Goal: Task Accomplishment & Management: Manage account settings

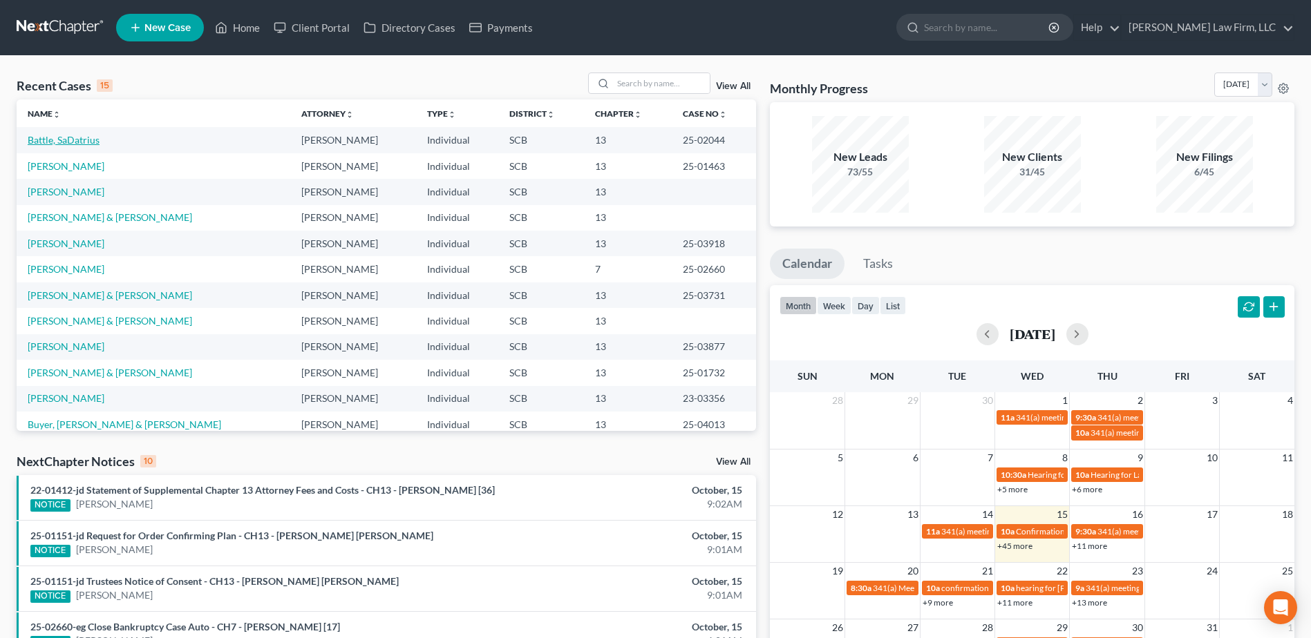
click at [64, 146] on link "Battle, SaDatrius" at bounding box center [64, 140] width 72 height 12
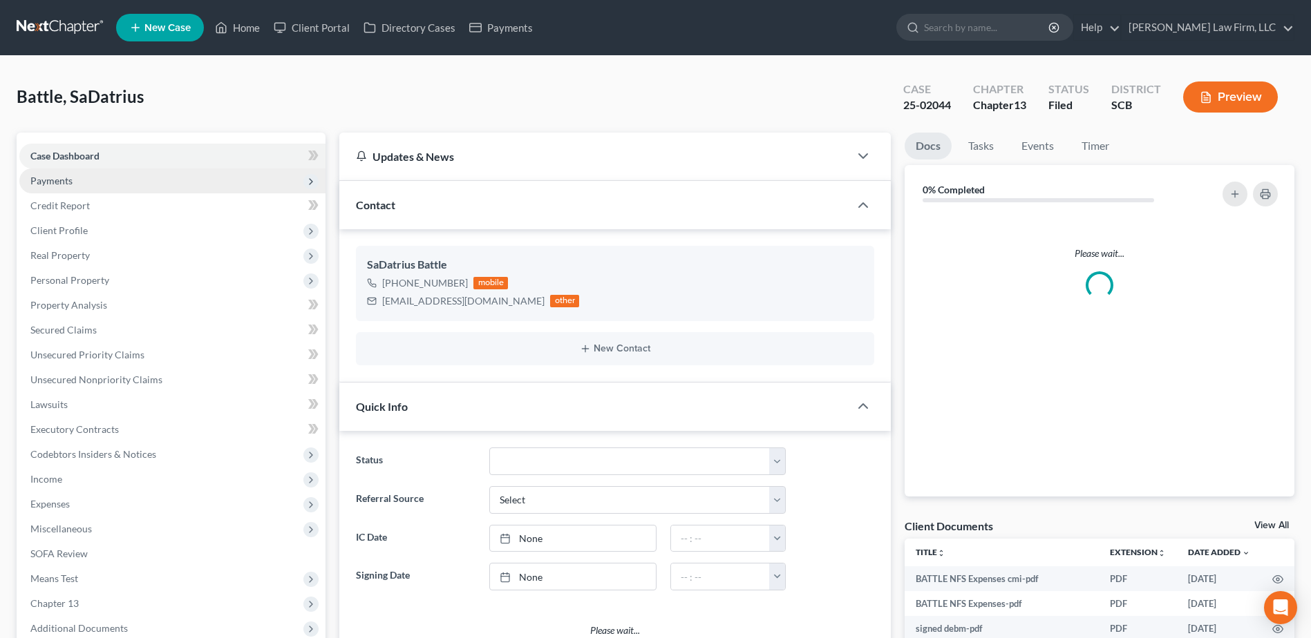
select select "0"
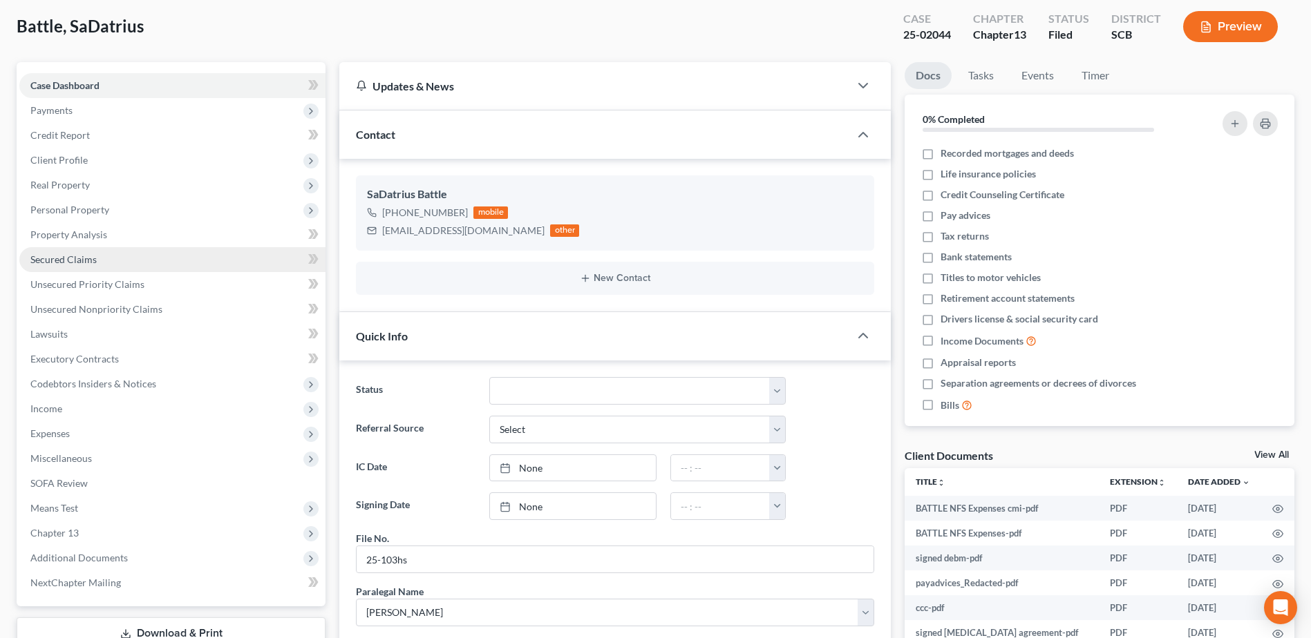
scroll to position [69, 0]
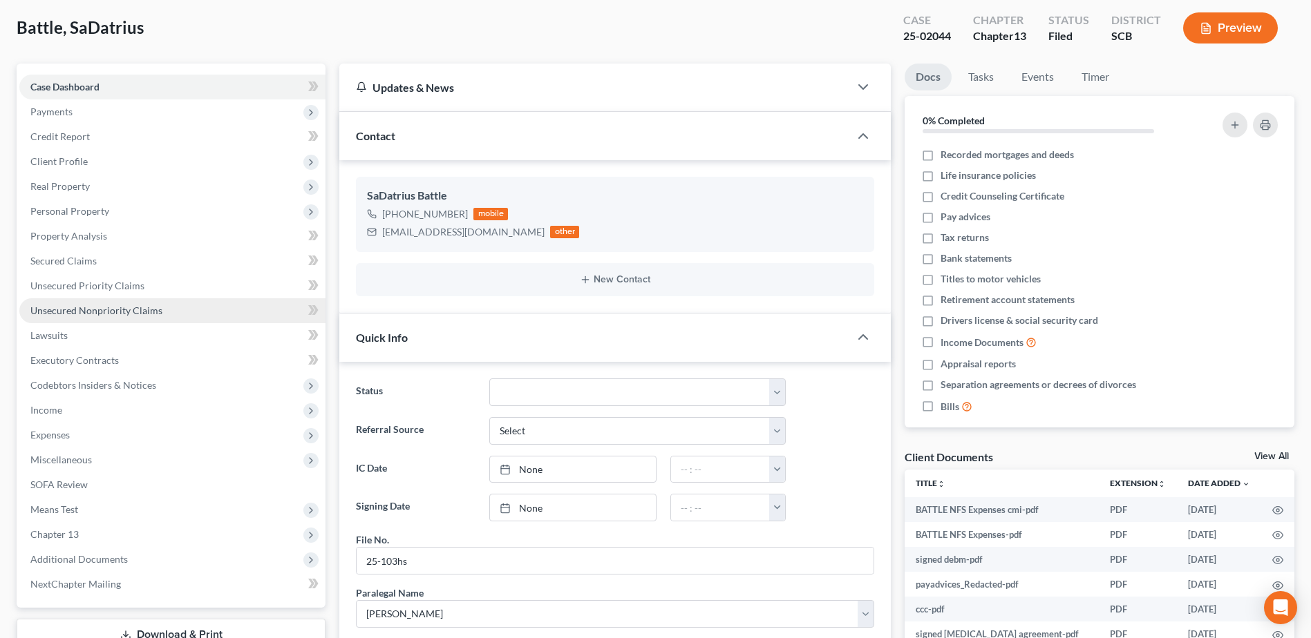
click at [50, 320] on link "Unsecured Nonpriority Claims" at bounding box center [172, 311] width 306 height 25
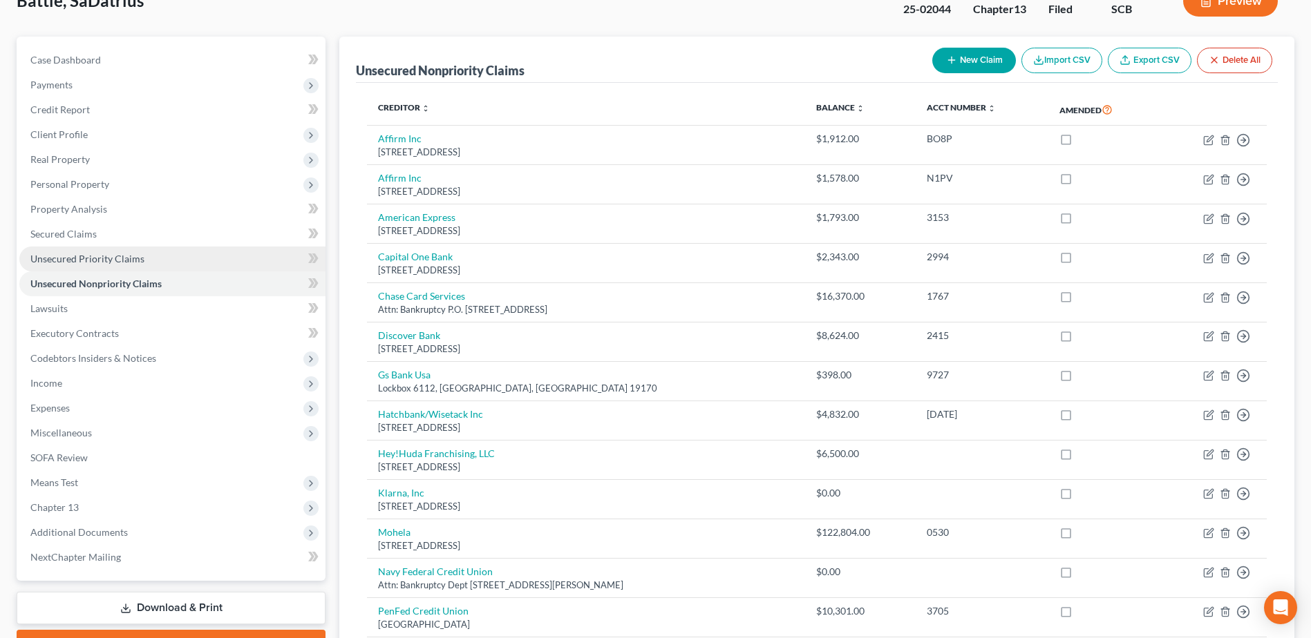
click at [85, 260] on span "Unsecured Priority Claims" at bounding box center [87, 259] width 114 height 12
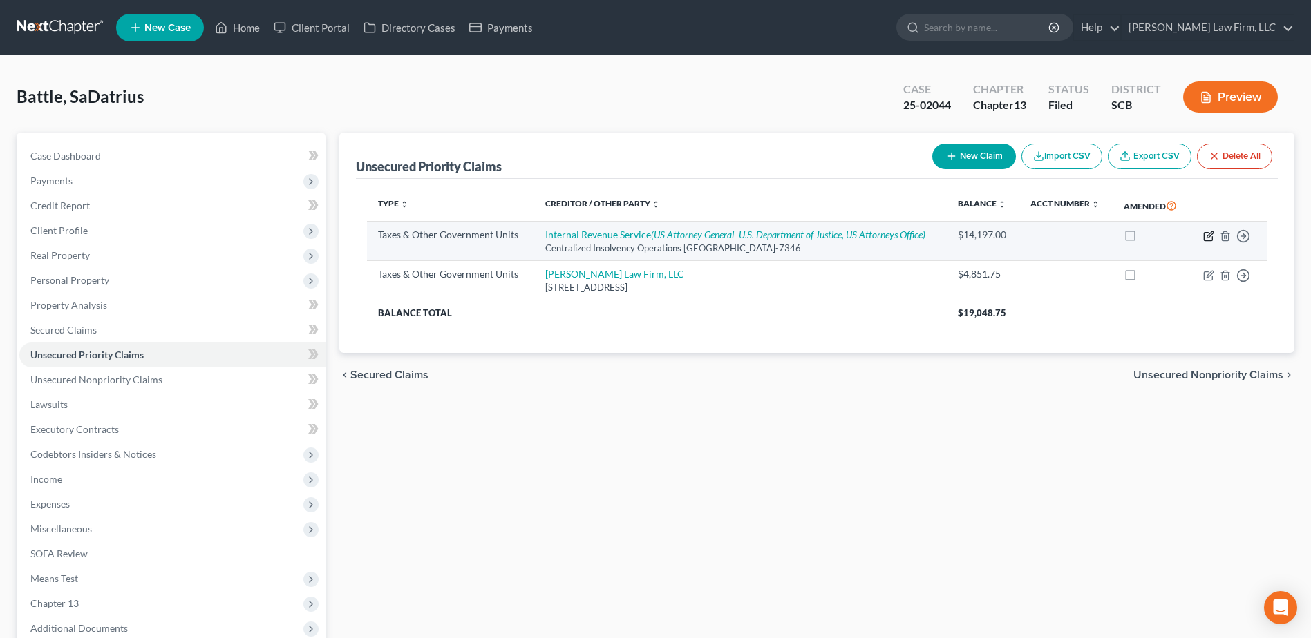
click at [1208, 237] on icon "button" at bounding box center [1208, 236] width 11 height 11
select select "0"
select select "39"
select select "0"
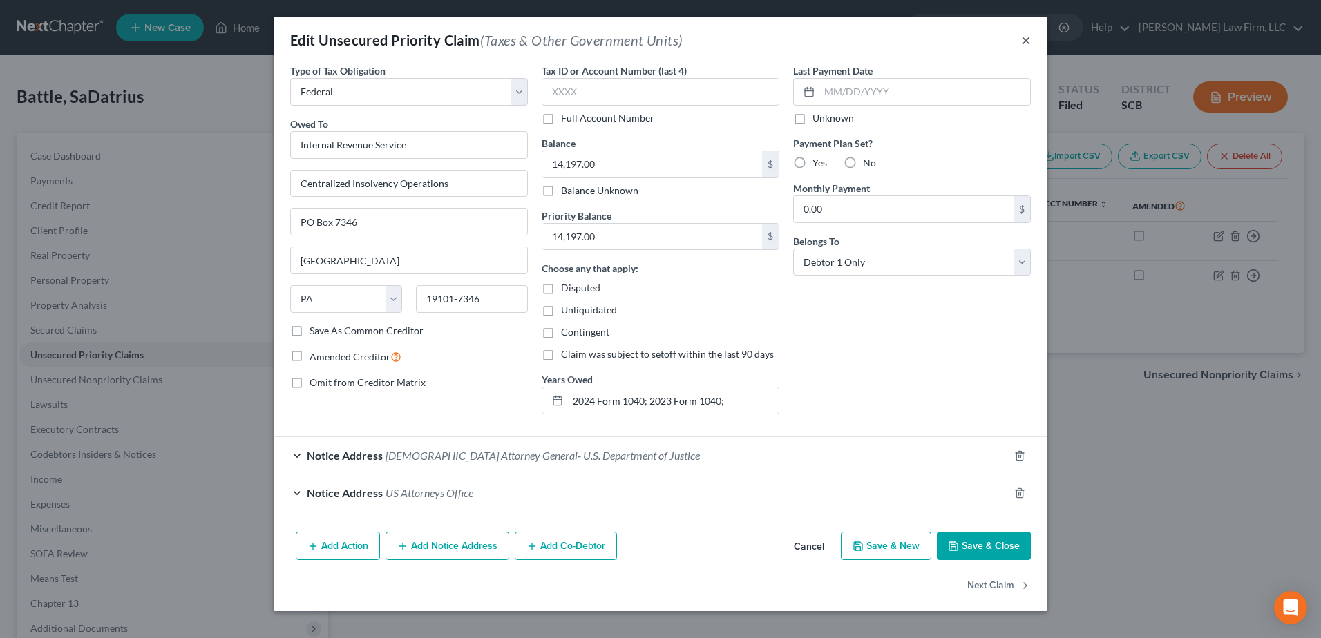
click at [1021, 39] on button "×" at bounding box center [1026, 40] width 10 height 17
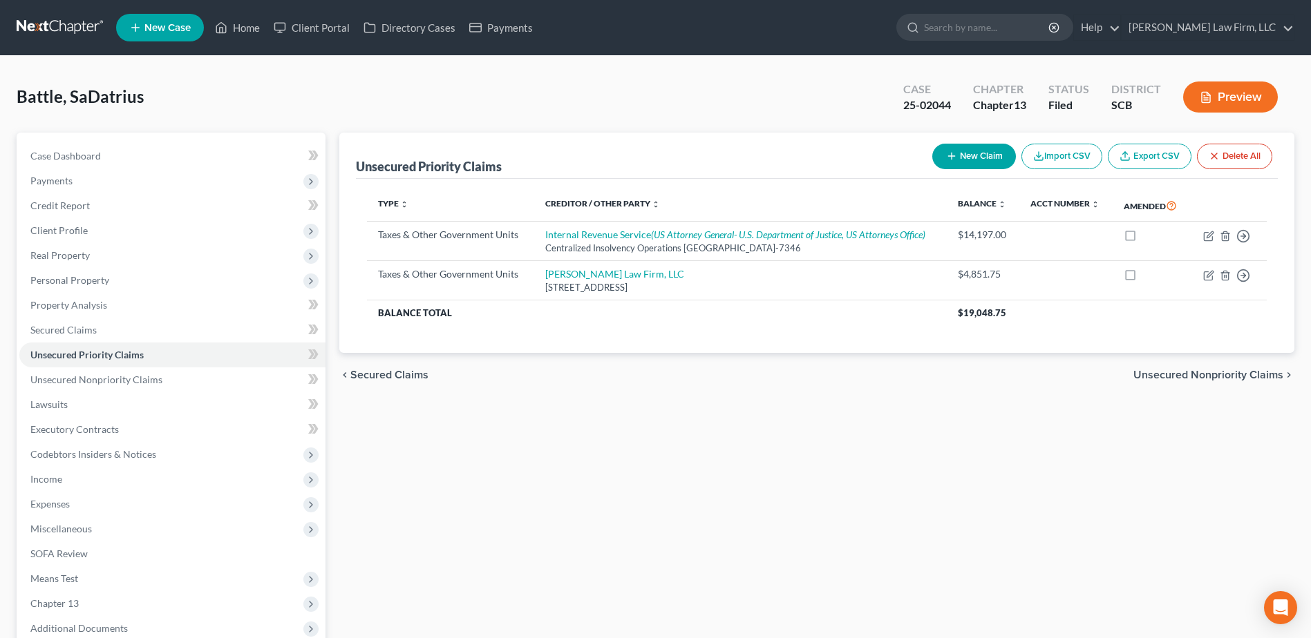
click at [50, 30] on link at bounding box center [61, 27] width 88 height 25
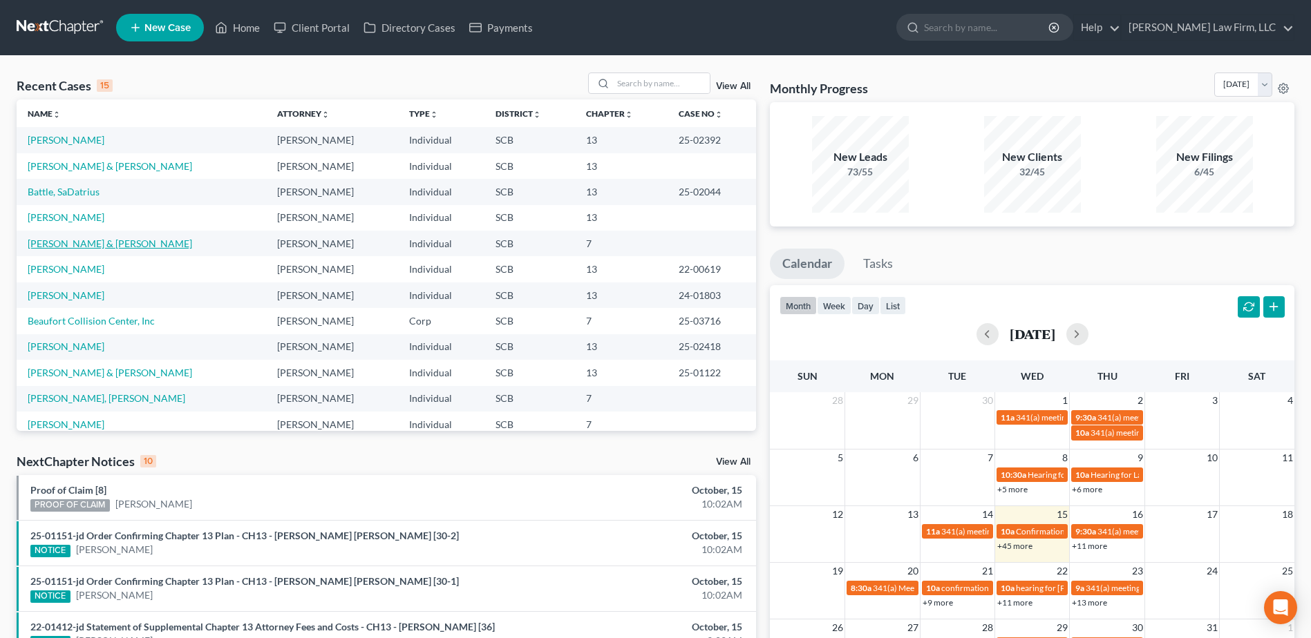
click at [61, 245] on link "[PERSON_NAME] & [PERSON_NAME]" at bounding box center [110, 244] width 164 height 12
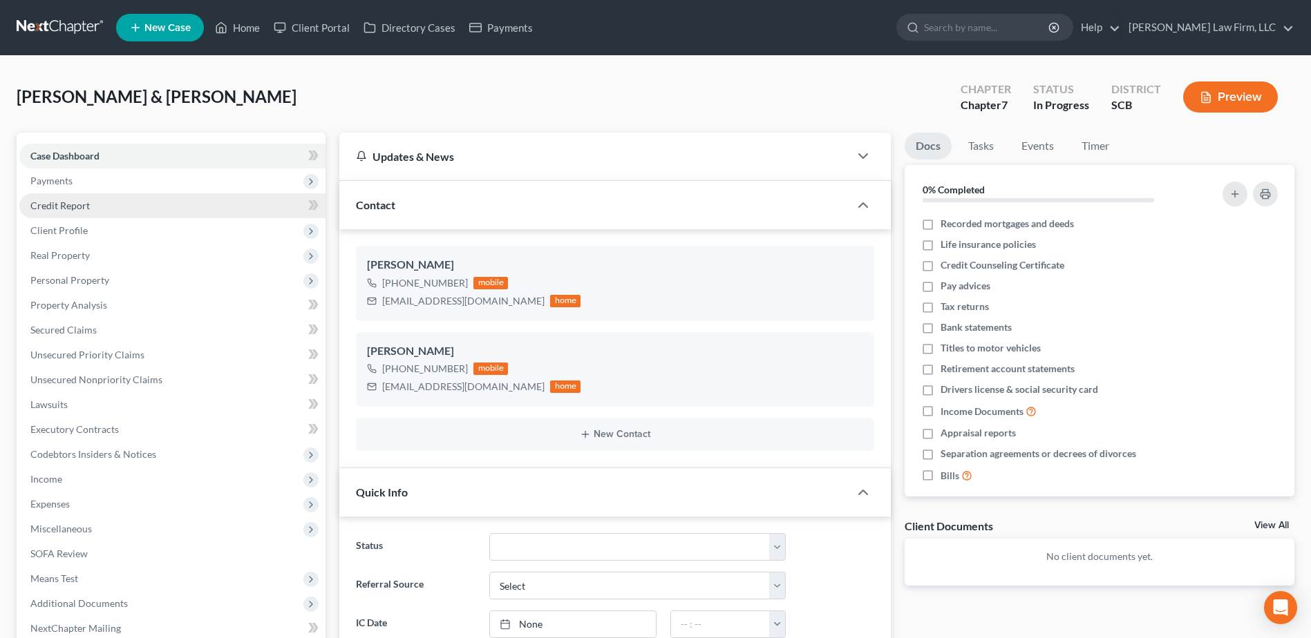
select select "0"
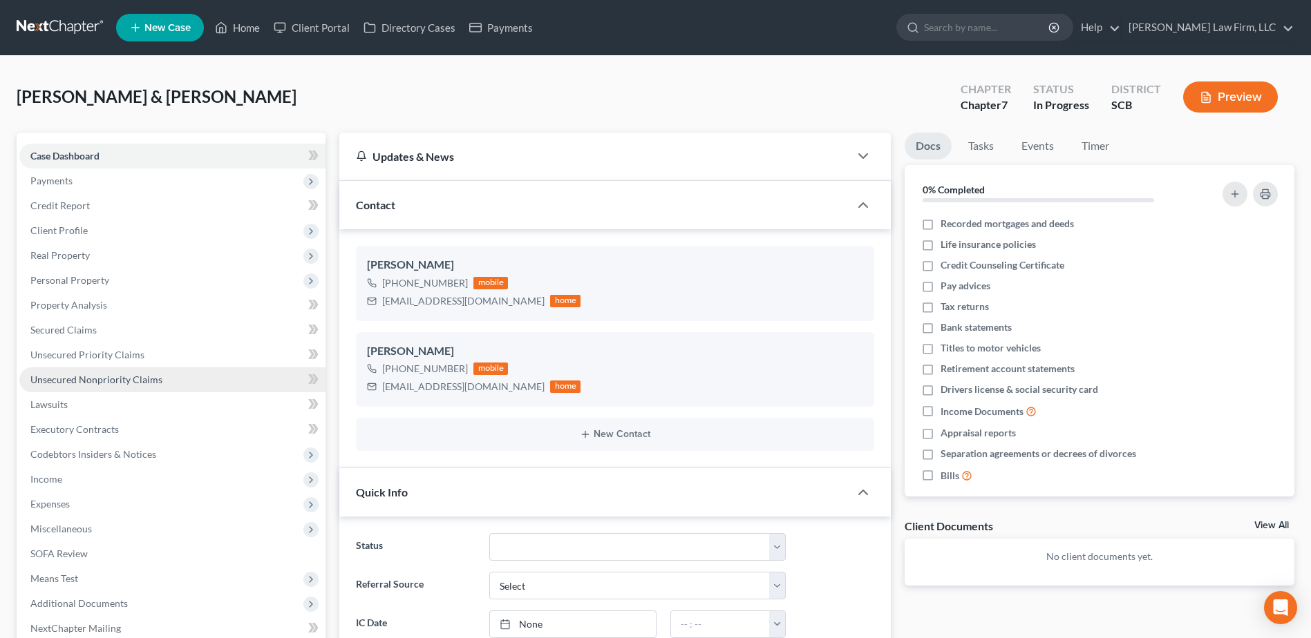
click at [94, 379] on span "Unsecured Nonpriority Claims" at bounding box center [96, 380] width 132 height 12
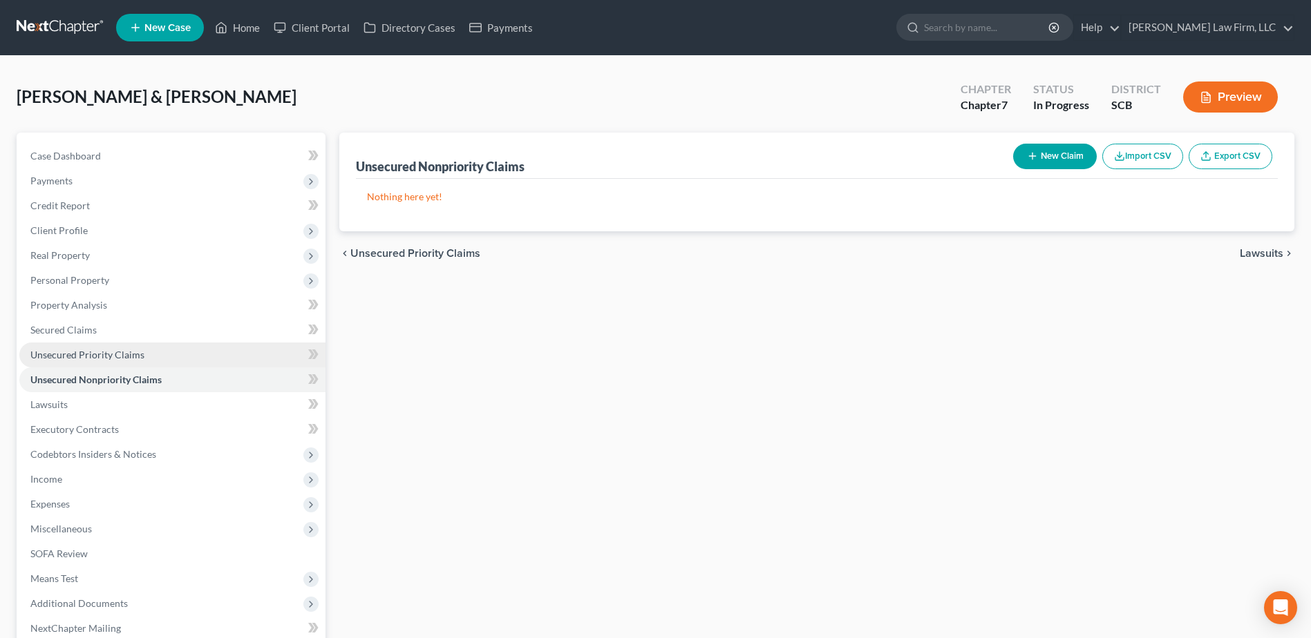
click at [91, 359] on span "Unsecured Priority Claims" at bounding box center [87, 355] width 114 height 12
click at [51, 27] on link at bounding box center [61, 27] width 88 height 25
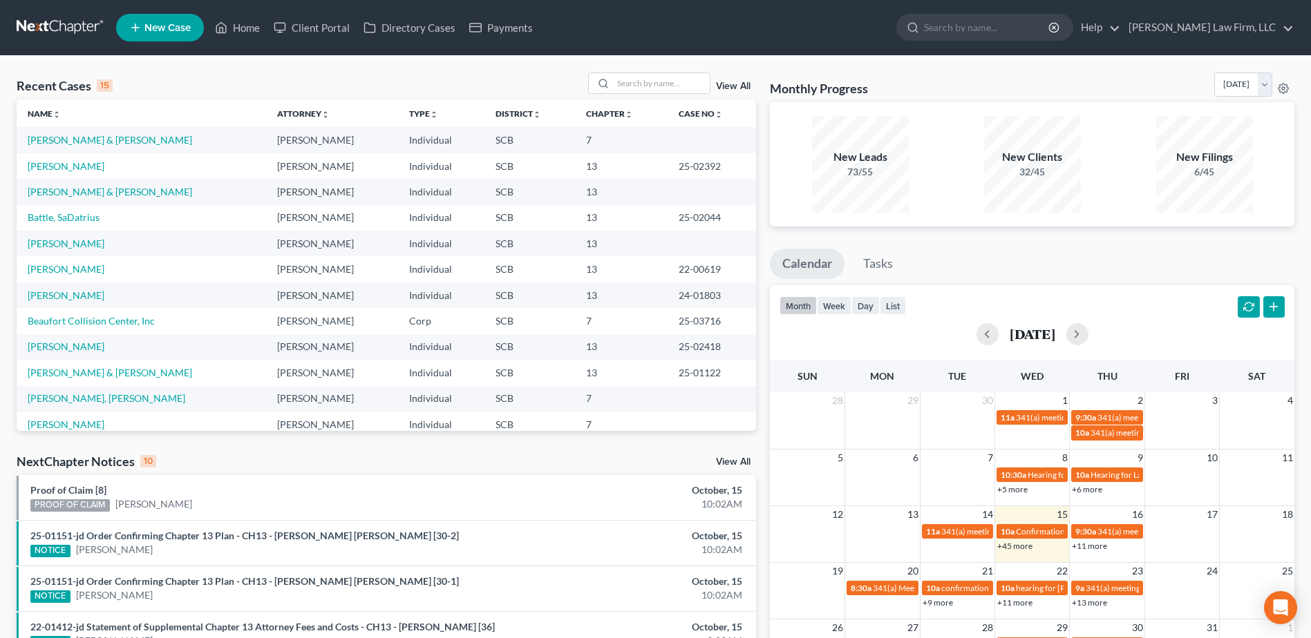
scroll to position [95, 0]
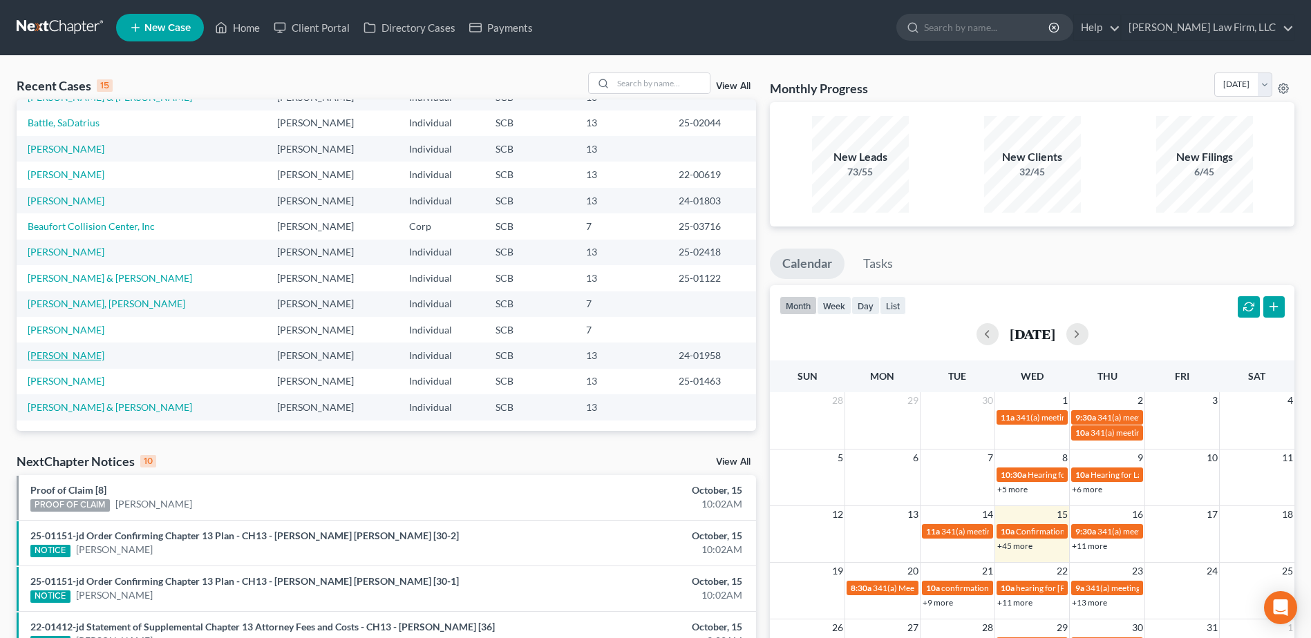
click at [64, 354] on link "Decker, Andrew" at bounding box center [66, 356] width 77 height 12
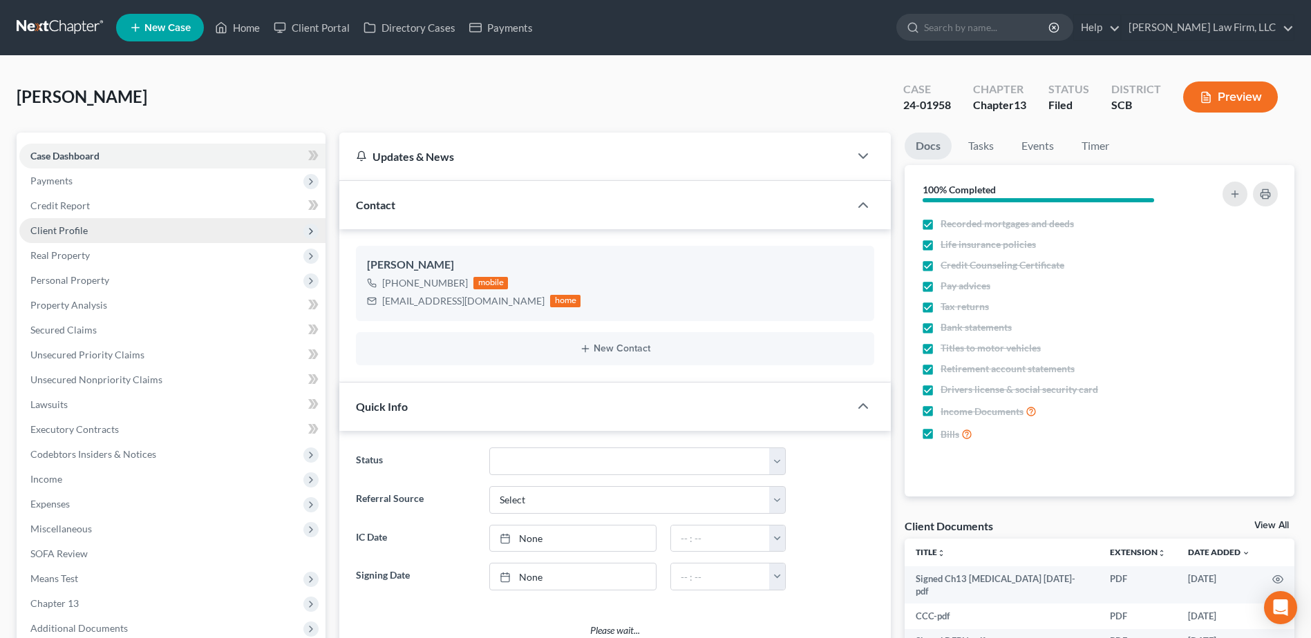
select select "1"
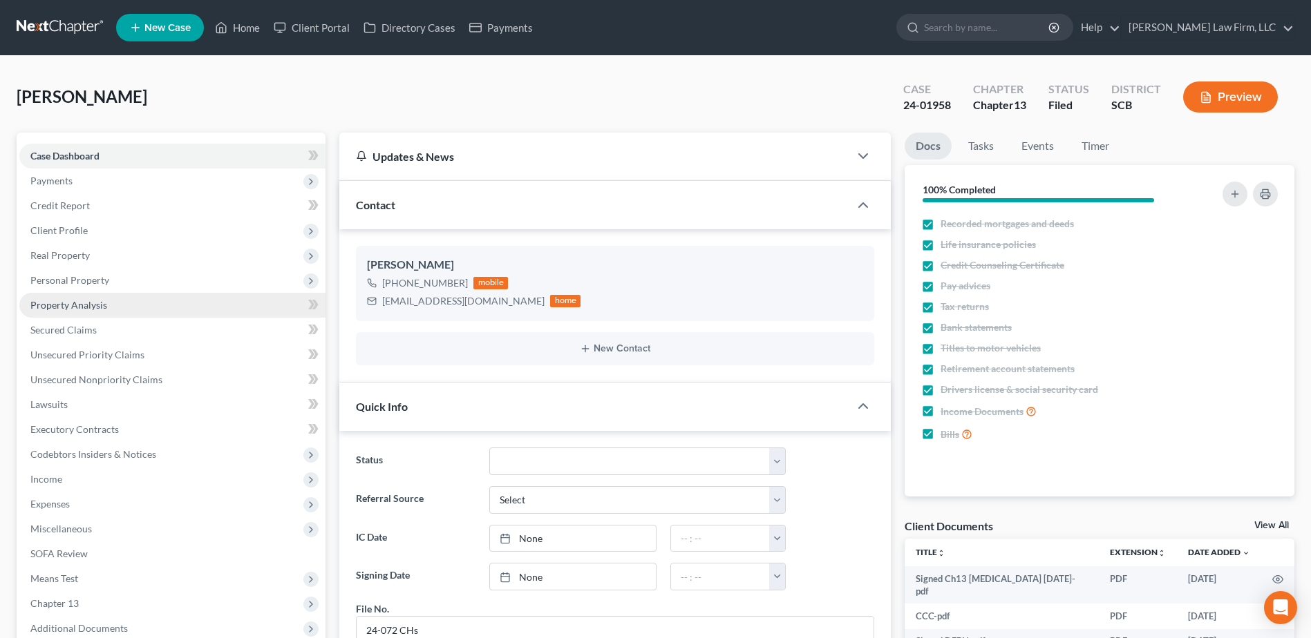
scroll to position [1888, 0]
click at [95, 346] on link "Unsecured Priority Claims" at bounding box center [172, 355] width 306 height 25
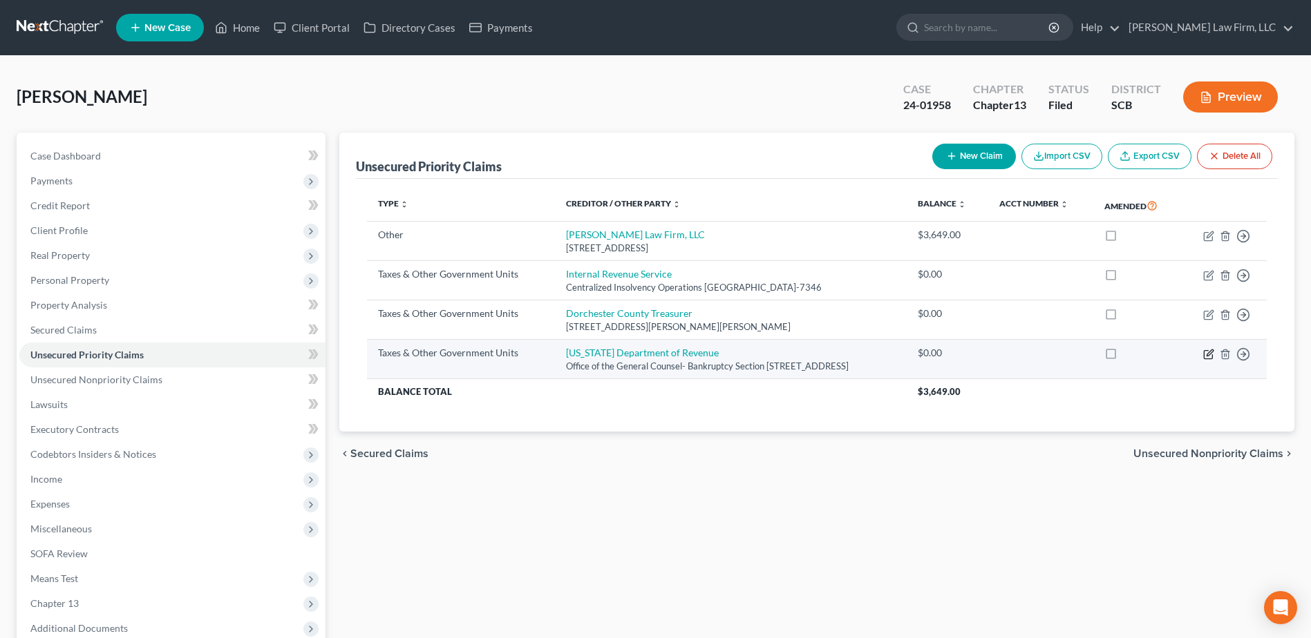
click at [1211, 351] on icon "button" at bounding box center [1208, 354] width 11 height 11
select select "2"
select select "42"
select select "0"
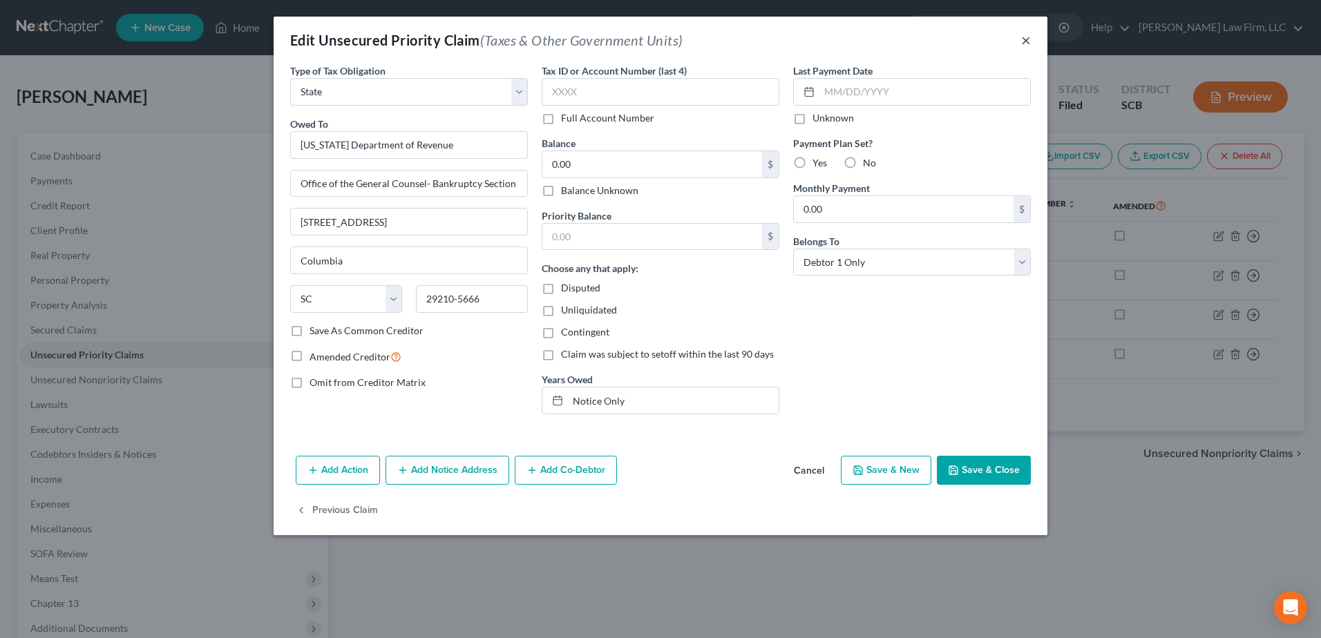
click at [1026, 42] on button "×" at bounding box center [1026, 40] width 10 height 17
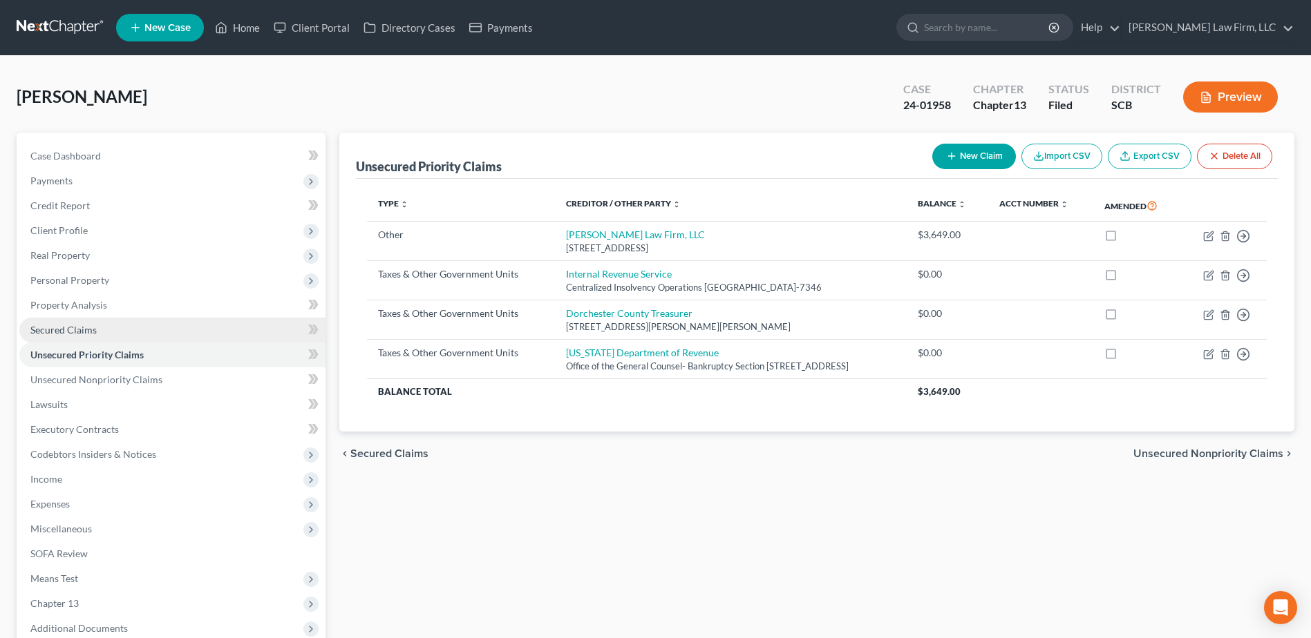
click at [46, 330] on span "Secured Claims" at bounding box center [63, 330] width 66 height 12
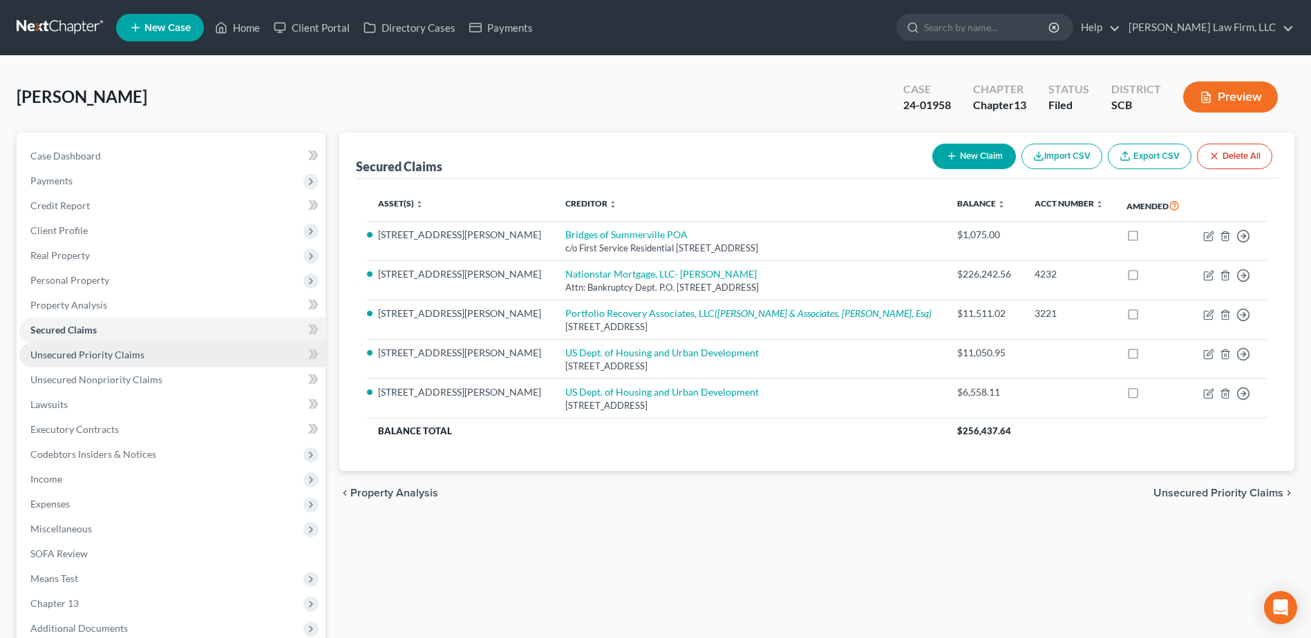
click at [104, 354] on span "Unsecured Priority Claims" at bounding box center [87, 355] width 114 height 12
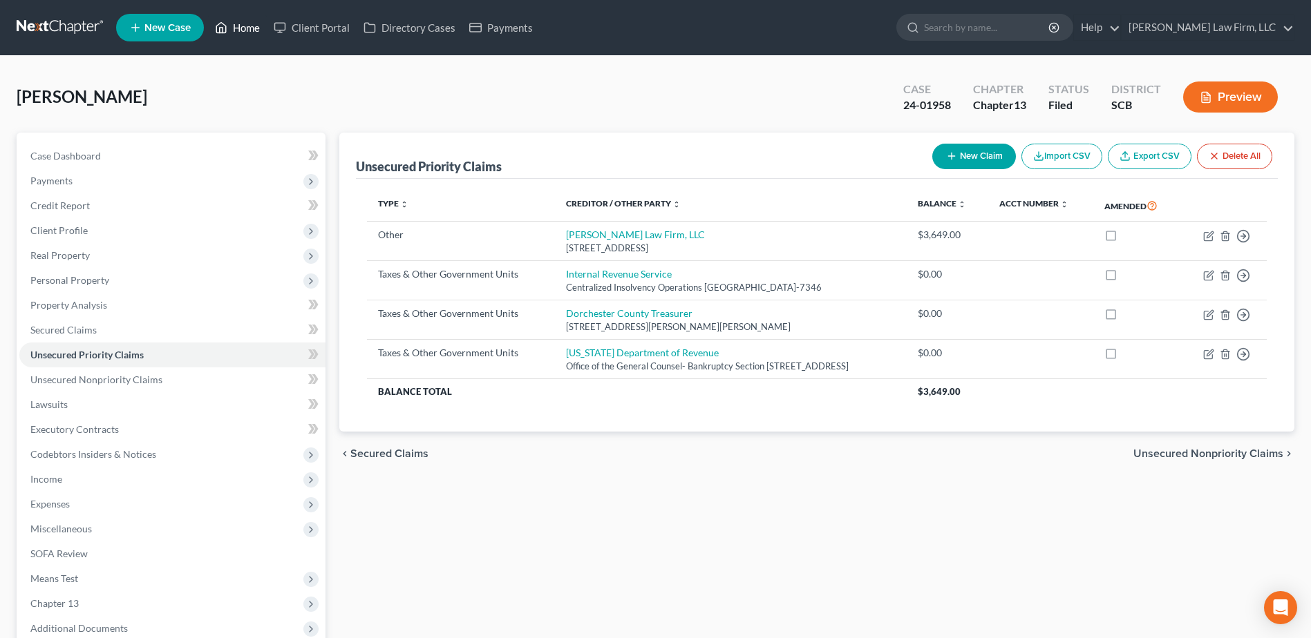
click at [261, 21] on link "Home" at bounding box center [237, 27] width 59 height 25
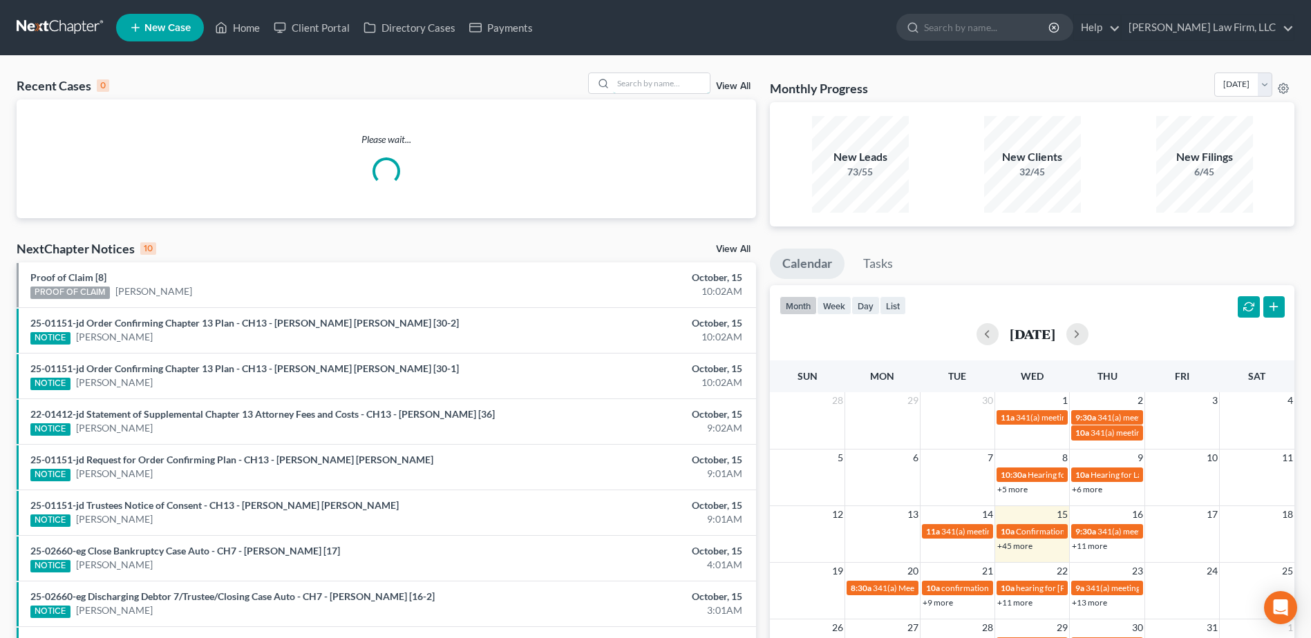
click at [660, 75] on input "search" at bounding box center [661, 83] width 97 height 20
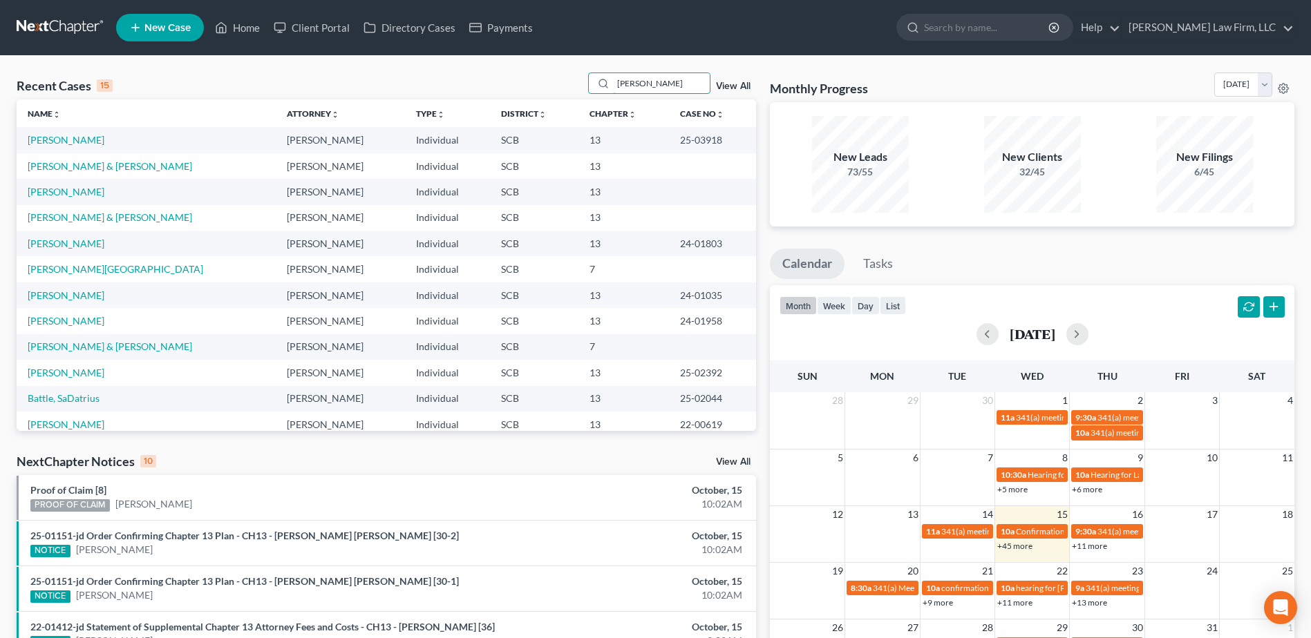
type input "johnson"
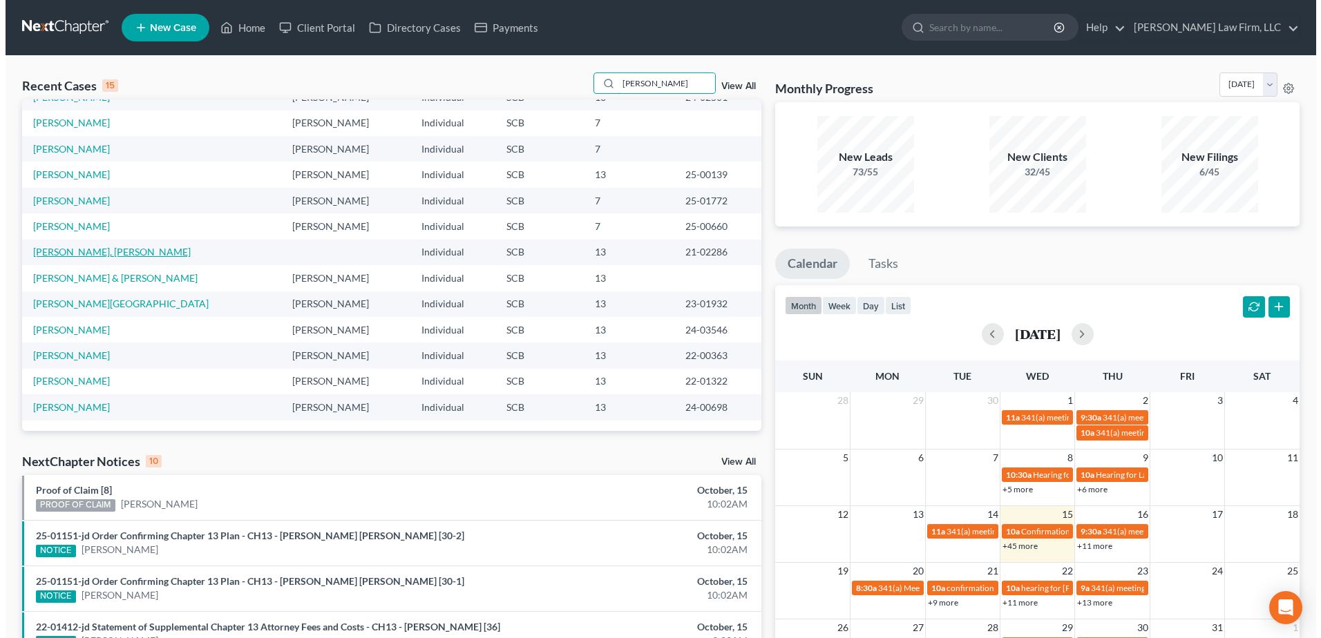
scroll to position [26, 0]
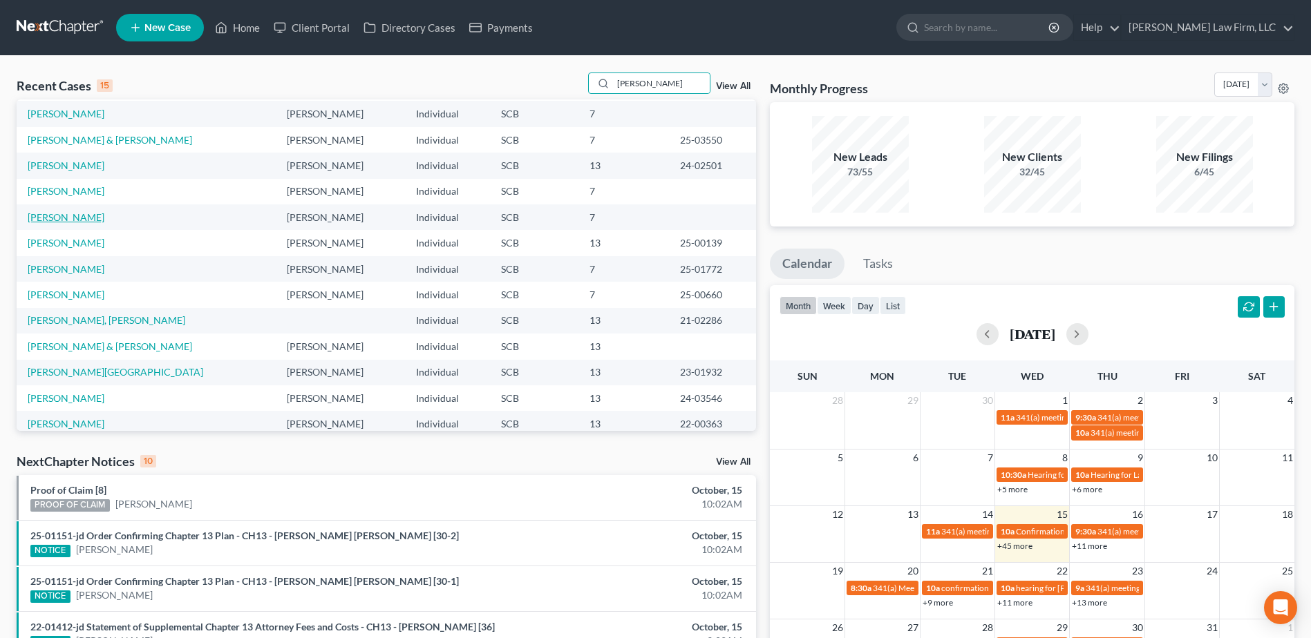
click at [86, 222] on link "[PERSON_NAME]" at bounding box center [66, 217] width 77 height 12
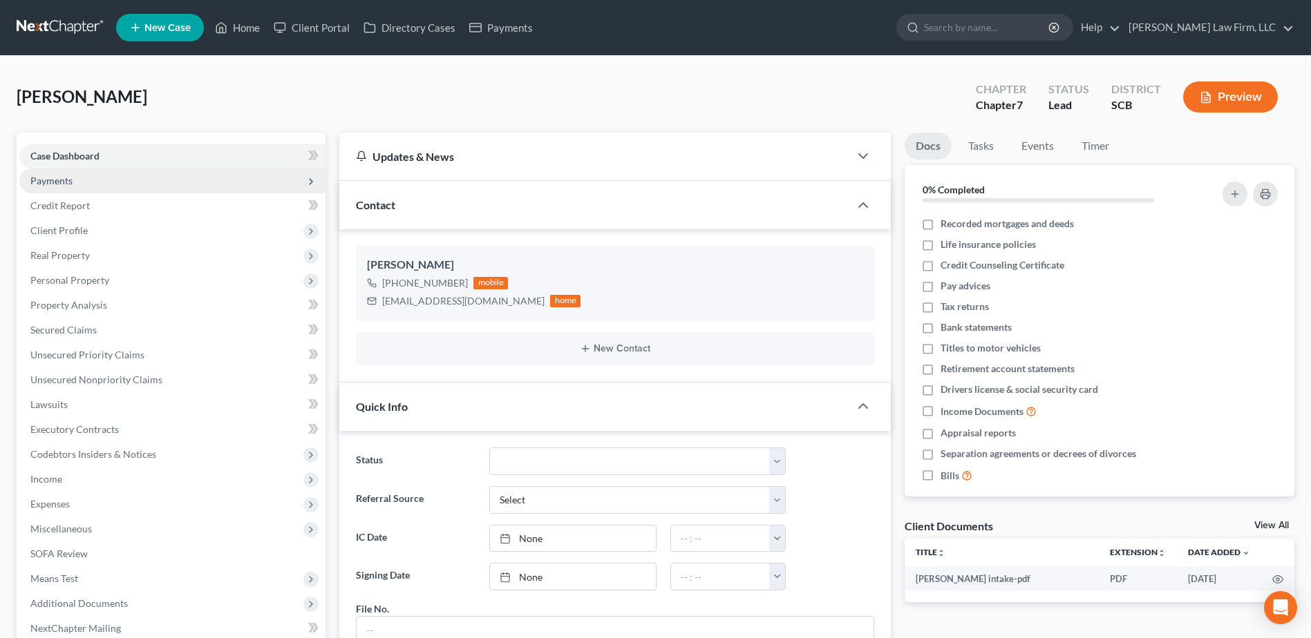
click at [58, 177] on span "Payments" at bounding box center [51, 181] width 42 height 12
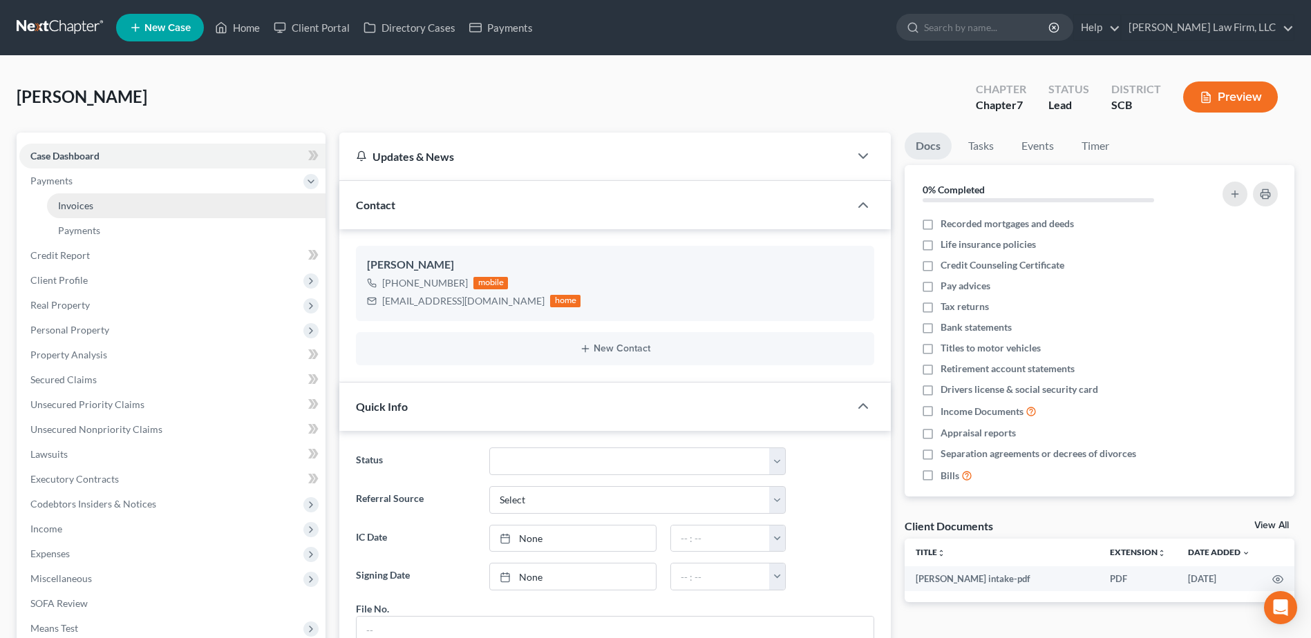
click at [78, 207] on span "Invoices" at bounding box center [75, 206] width 35 height 12
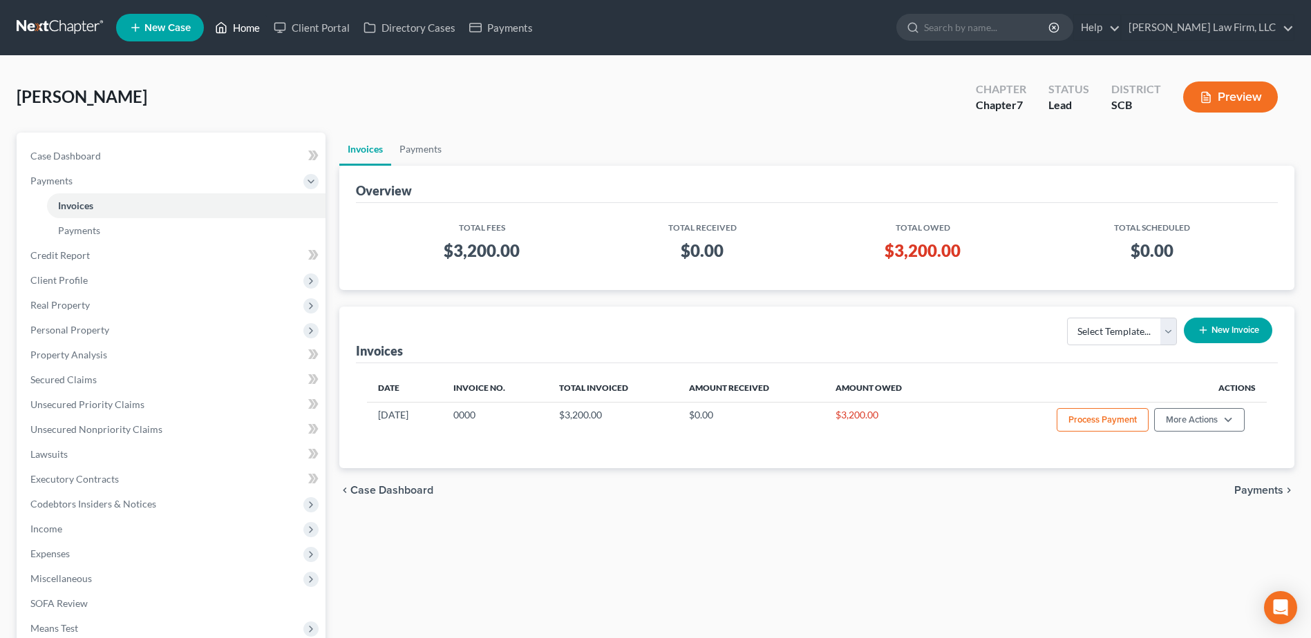
click at [225, 26] on icon at bounding box center [221, 27] width 12 height 17
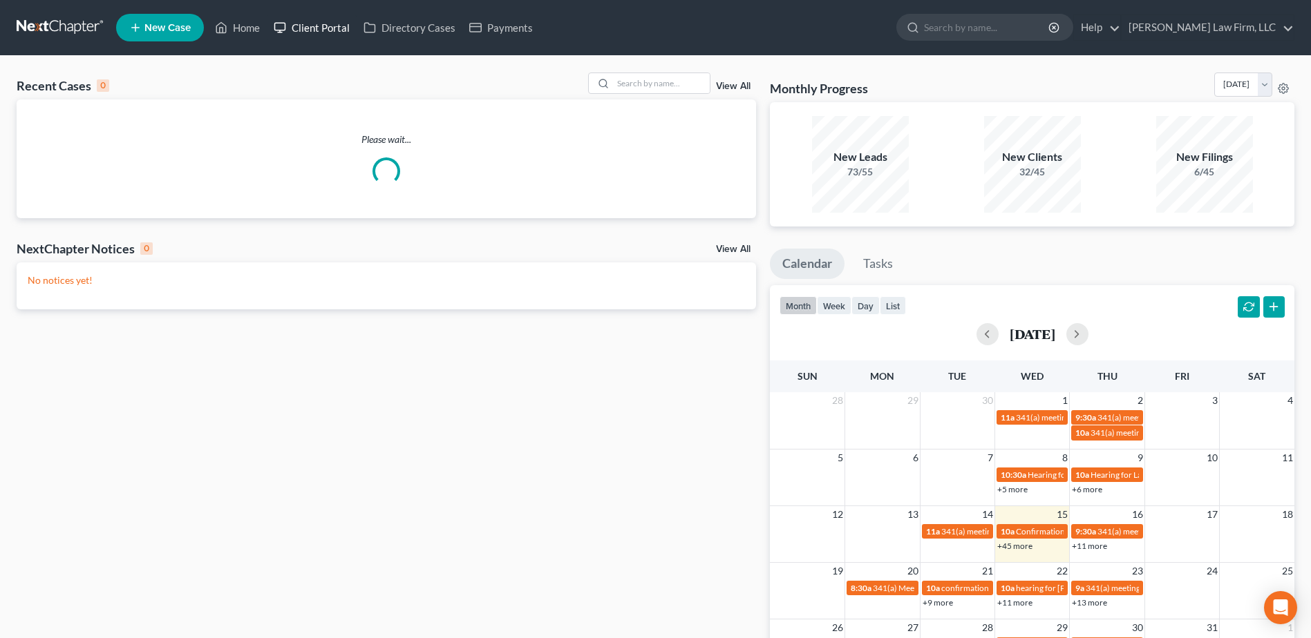
click at [313, 19] on link "Client Portal" at bounding box center [312, 27] width 90 height 25
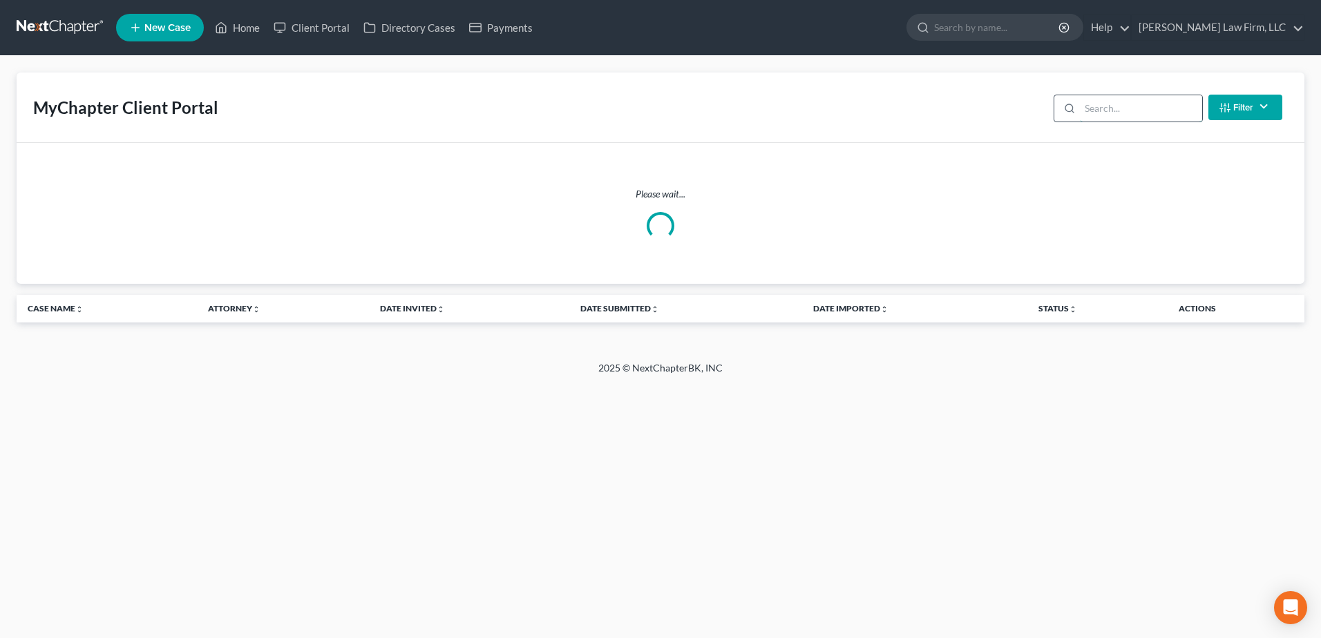
click at [1084, 106] on input "search" at bounding box center [1141, 108] width 122 height 26
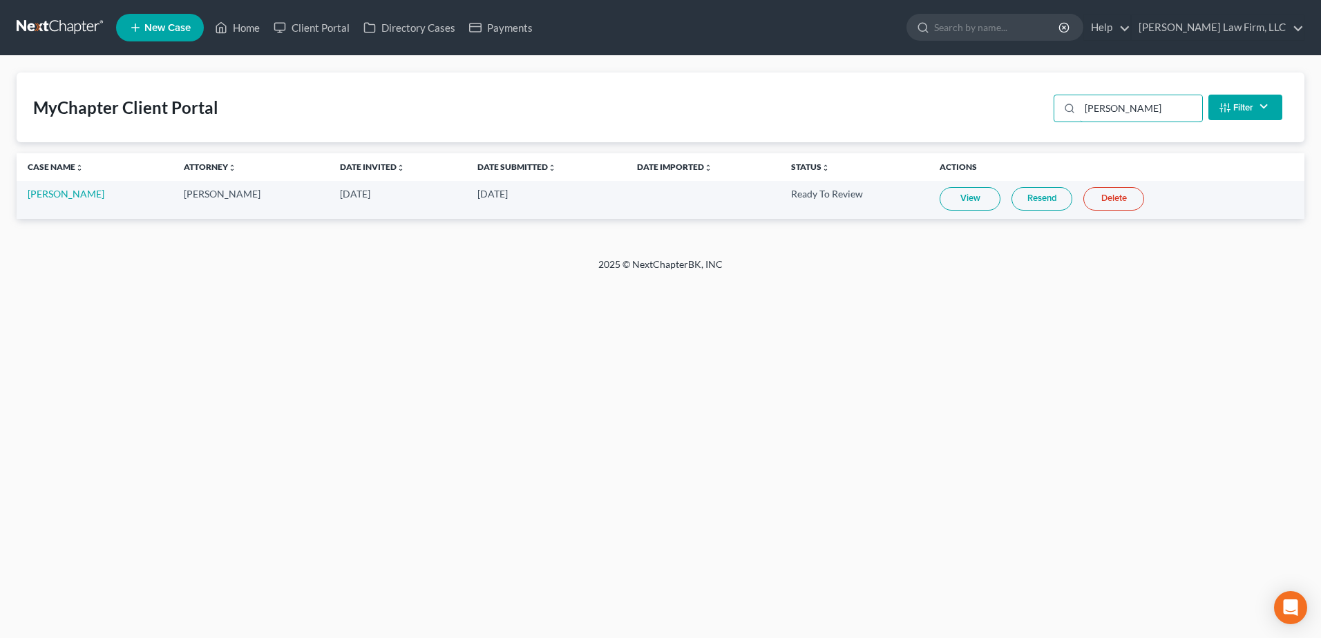
type input "kelvin"
click at [958, 201] on link "View" at bounding box center [970, 198] width 61 height 23
click at [298, 95] on div "MyChapter Client Portal kelvin Filter Status Filter... Invited With Payment Inv…" at bounding box center [661, 108] width 1288 height 70
click at [69, 17] on link at bounding box center [61, 27] width 88 height 25
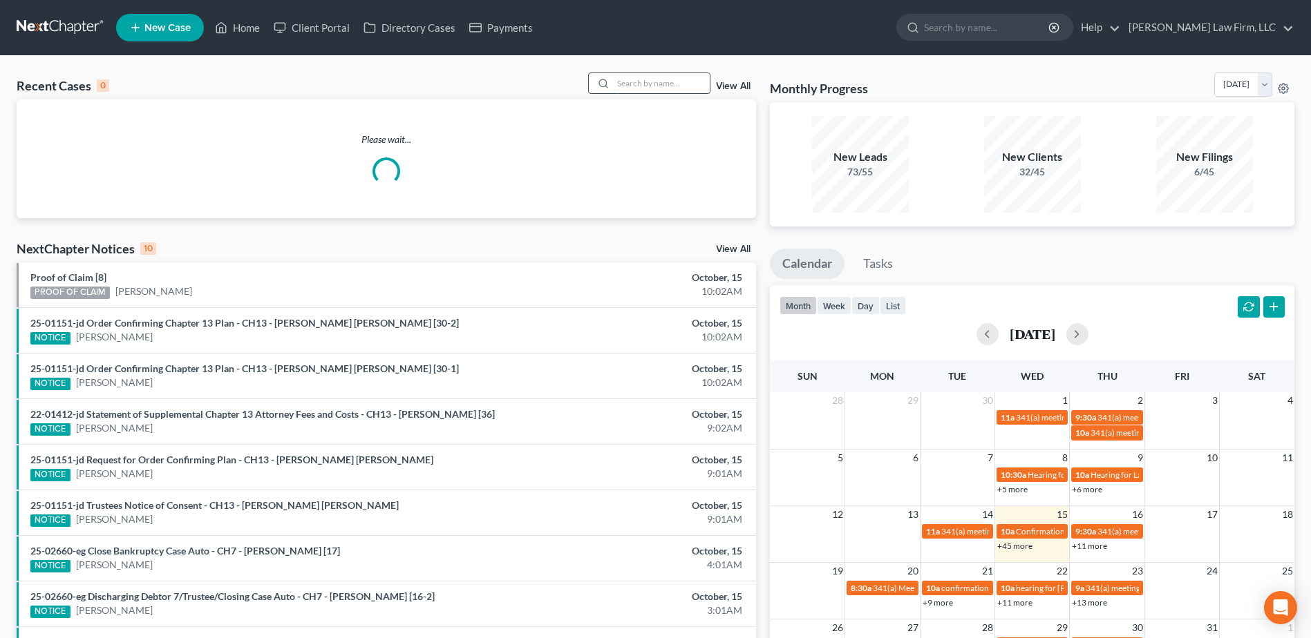
click at [643, 83] on input "search" at bounding box center [661, 83] width 97 height 20
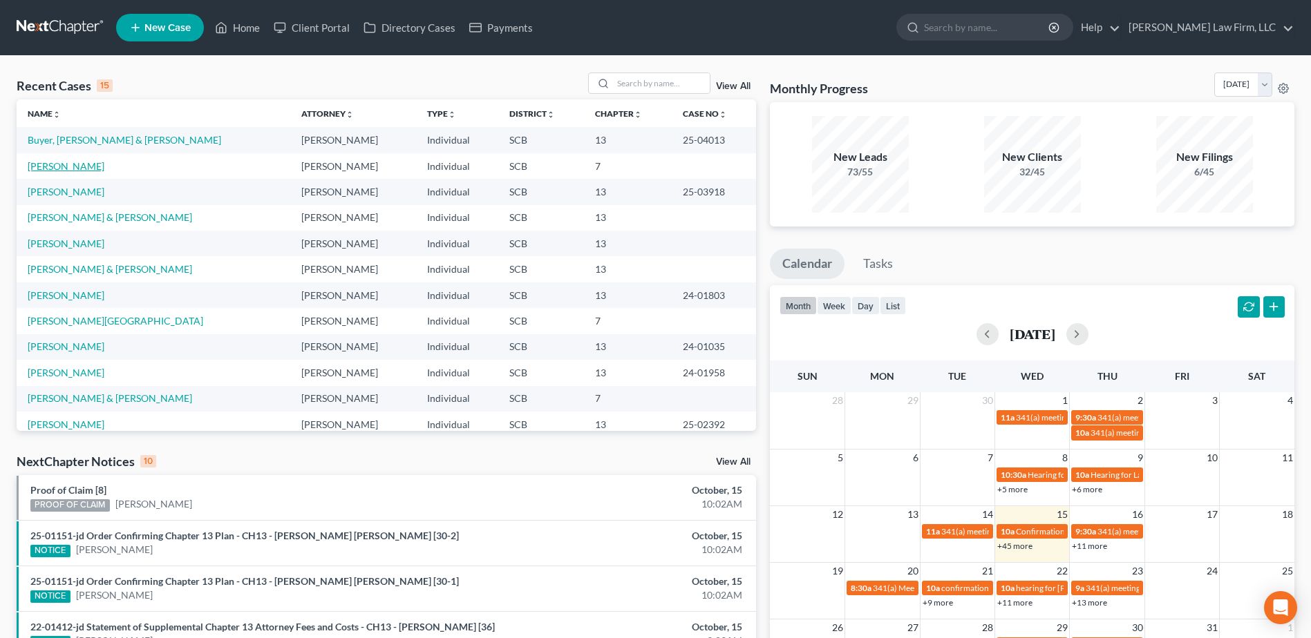
click at [70, 162] on link "Johnson, Kelvin" at bounding box center [66, 166] width 77 height 12
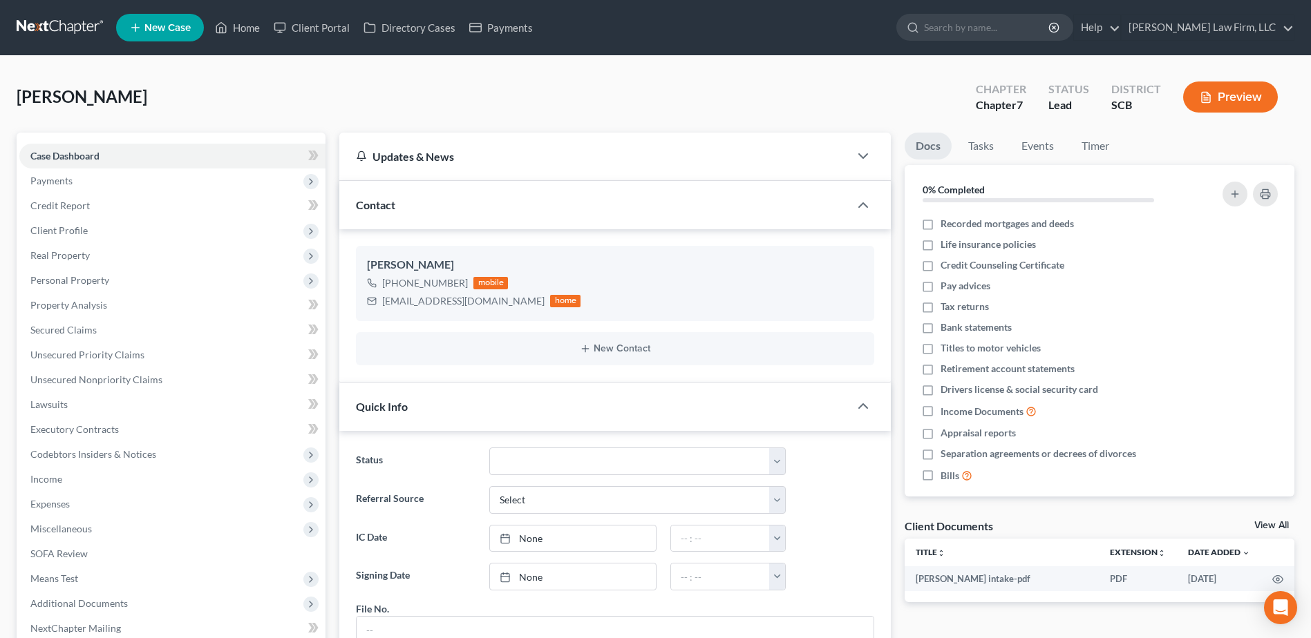
drag, startPoint x: 389, startPoint y: 100, endPoint x: 362, endPoint y: 59, distance: 49.4
click at [388, 100] on div "Johnson, Kelvin Upgraded Chapter Chapter 7 Status Lead District SCB Preview" at bounding box center [656, 103] width 1278 height 60
click at [36, 19] on link at bounding box center [61, 27] width 88 height 25
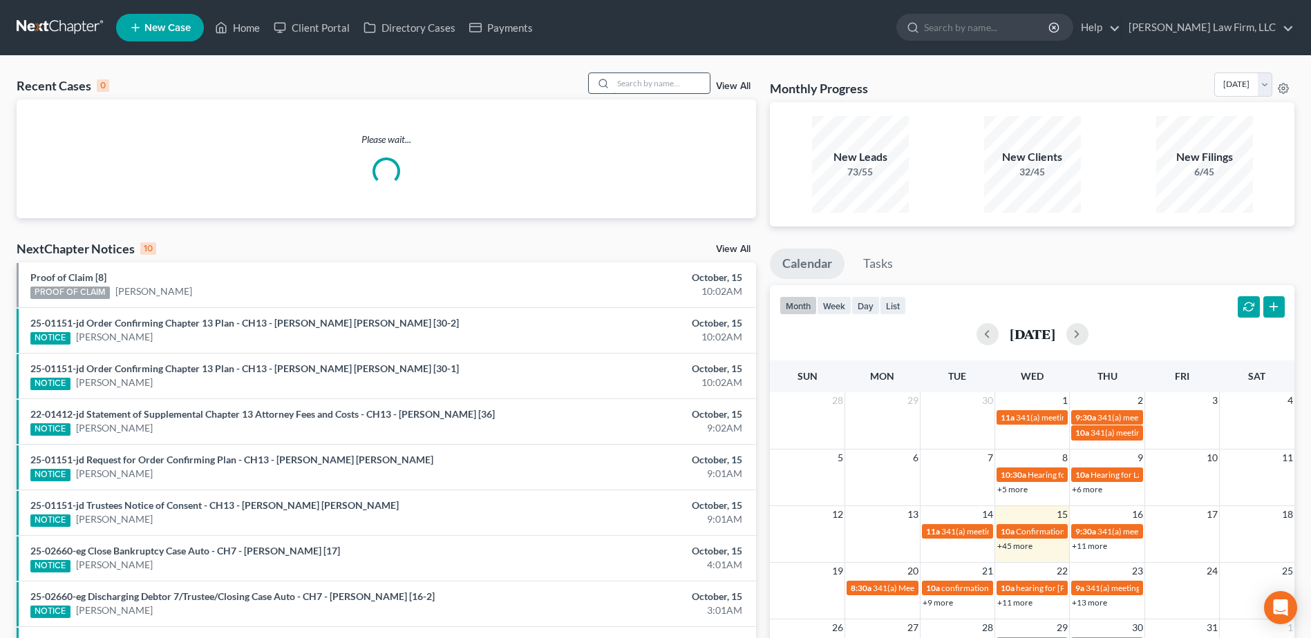
click at [624, 84] on input "search" at bounding box center [661, 83] width 97 height 20
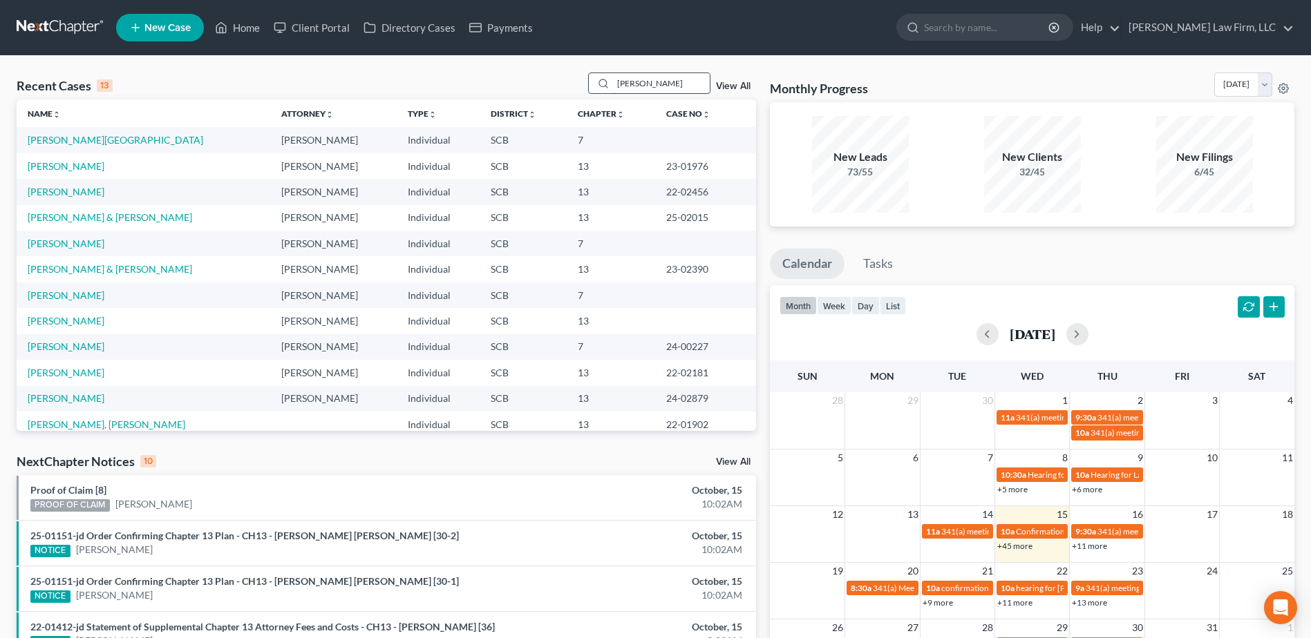
type input "davis"
click at [45, 171] on link "[PERSON_NAME]" at bounding box center [66, 166] width 77 height 12
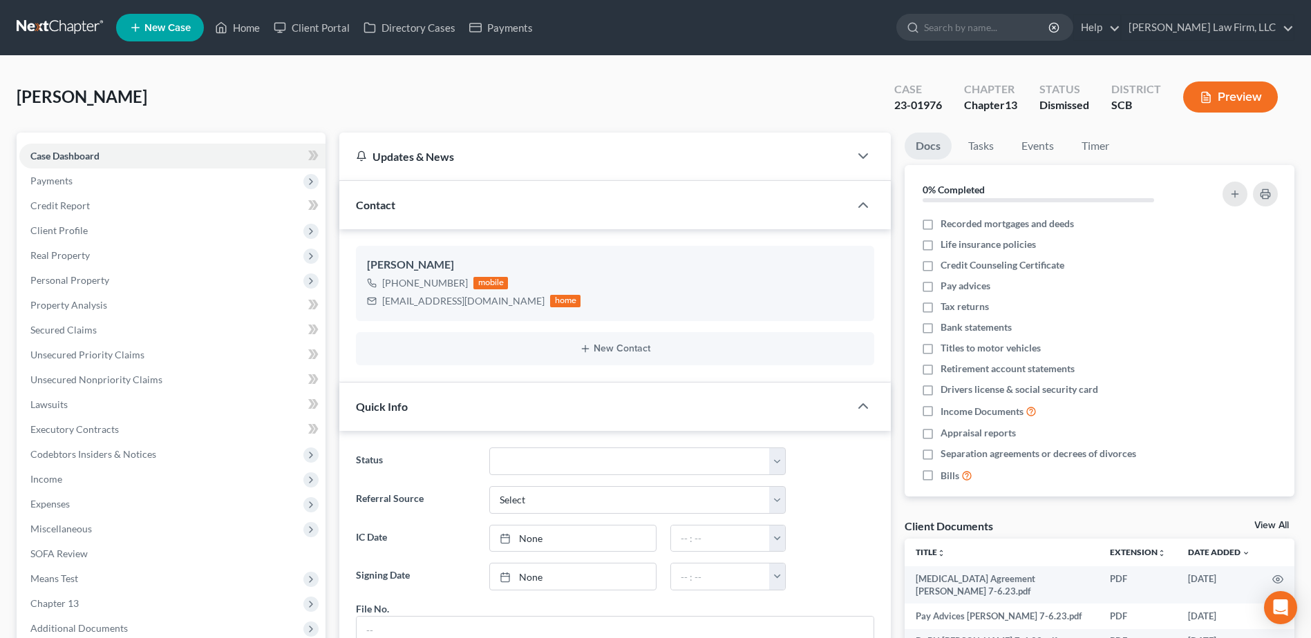
click at [54, 44] on nav "Home New Case Client Portal Directory Cases Payments Meredith Law Firm, LLC msa…" at bounding box center [655, 27] width 1311 height 55
click at [51, 37] on link at bounding box center [61, 27] width 88 height 25
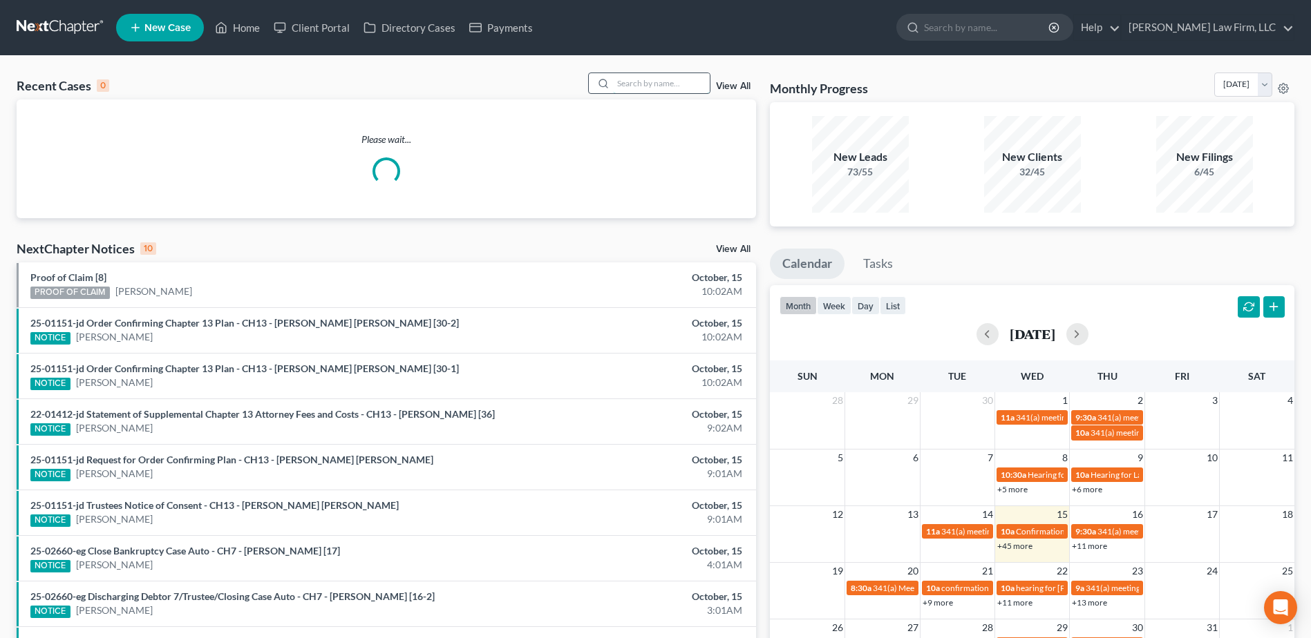
click at [636, 86] on input "search" at bounding box center [661, 83] width 97 height 20
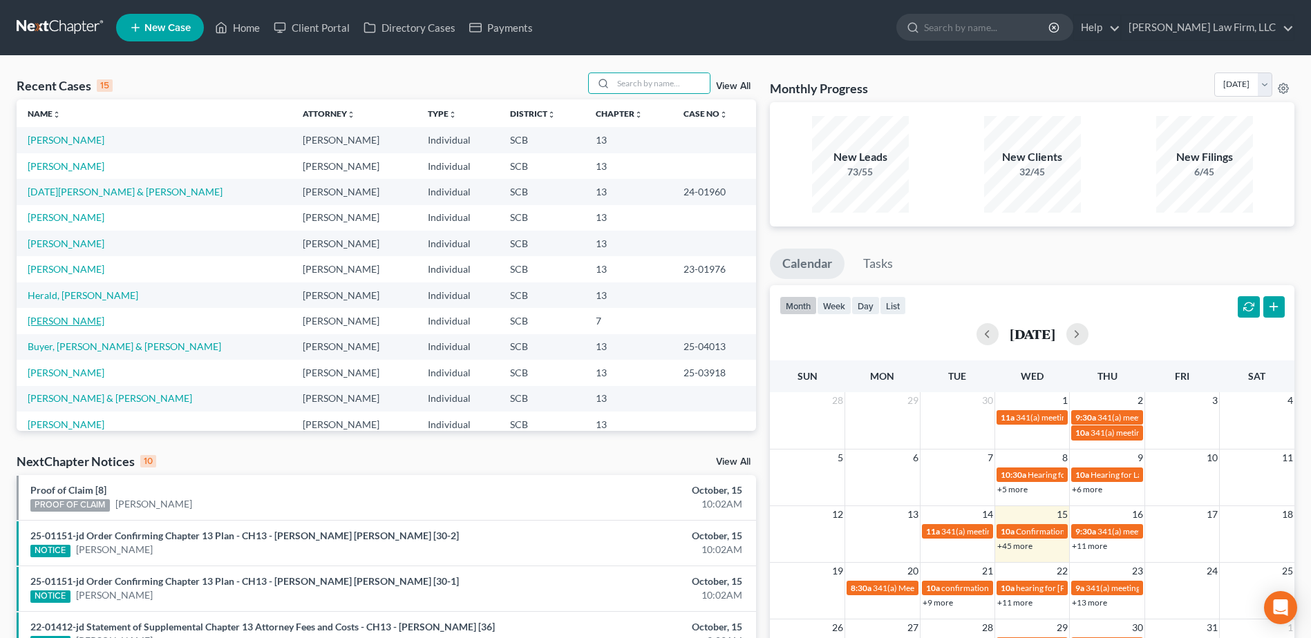
click at [79, 323] on link "[PERSON_NAME]" at bounding box center [66, 321] width 77 height 12
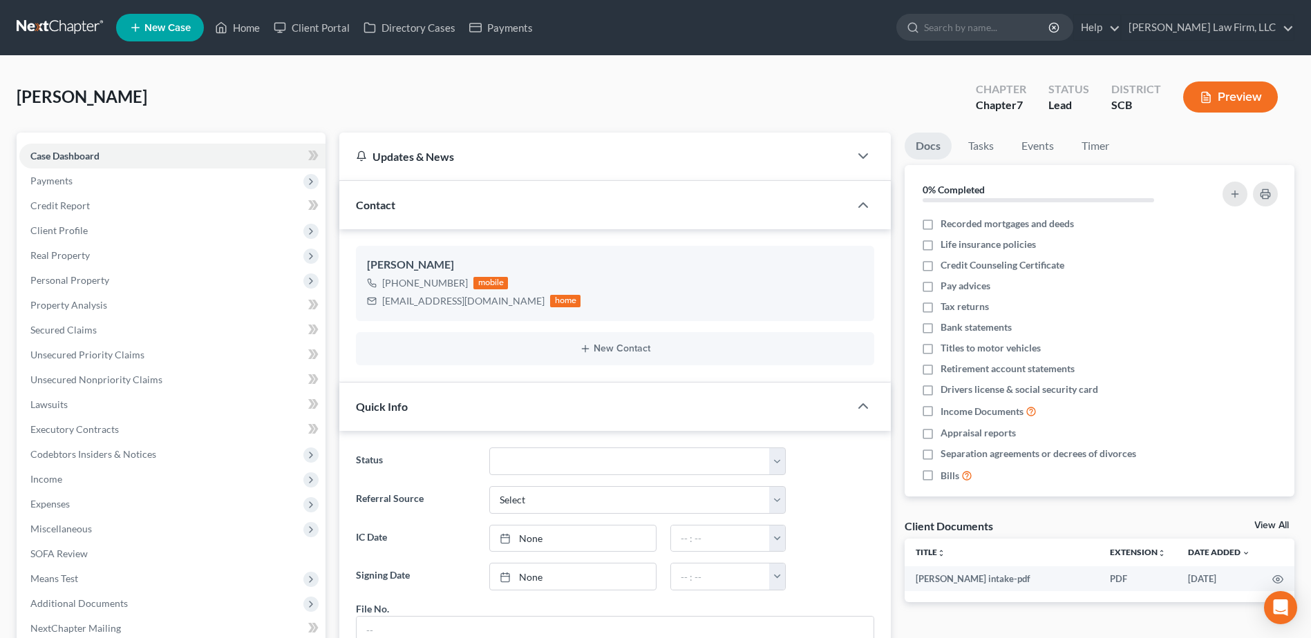
click at [35, 22] on link at bounding box center [61, 27] width 88 height 25
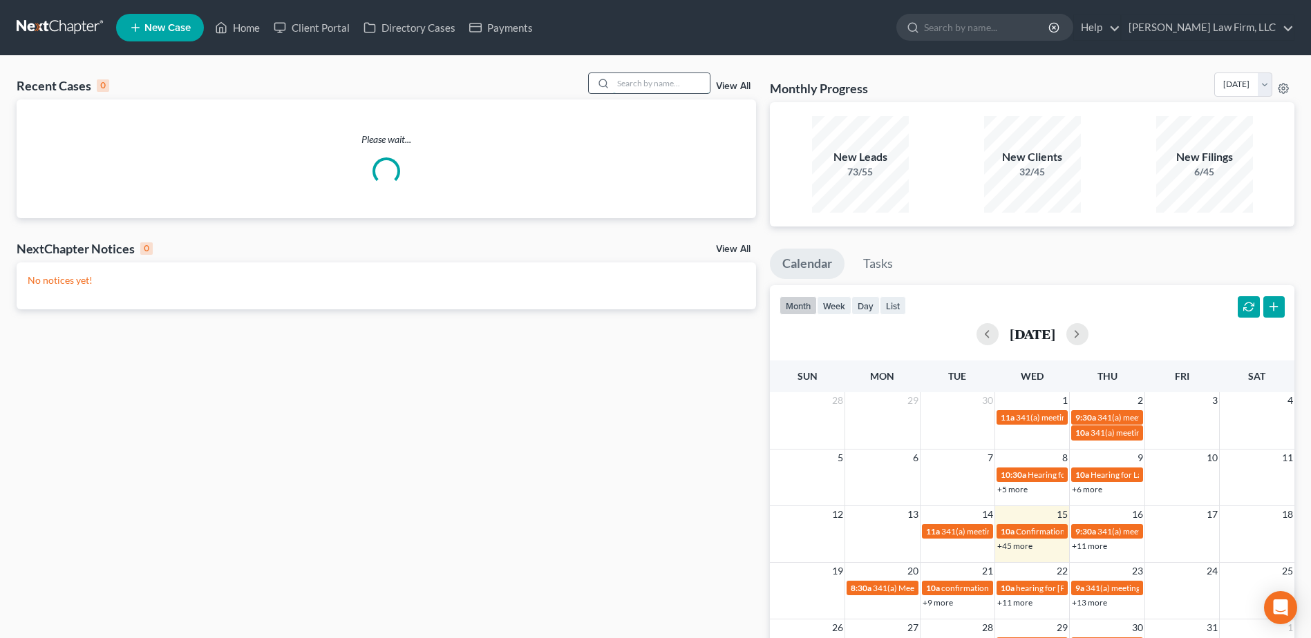
click at [647, 88] on input "search" at bounding box center [661, 83] width 97 height 20
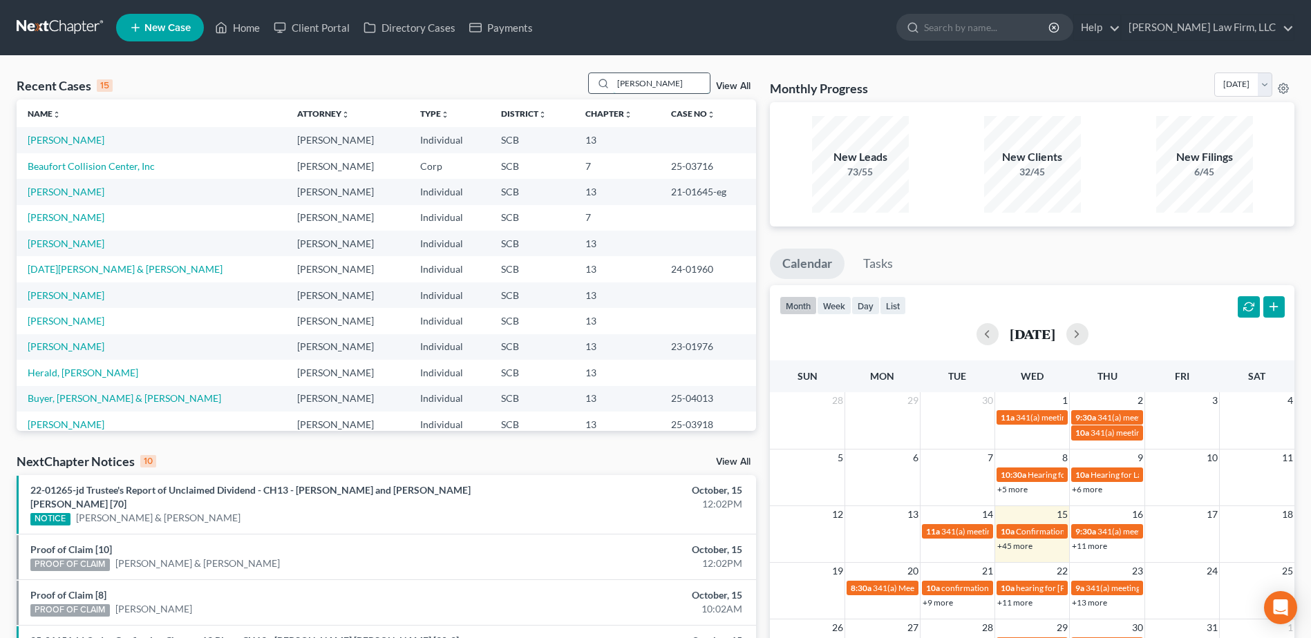
type input "[PERSON_NAME]"
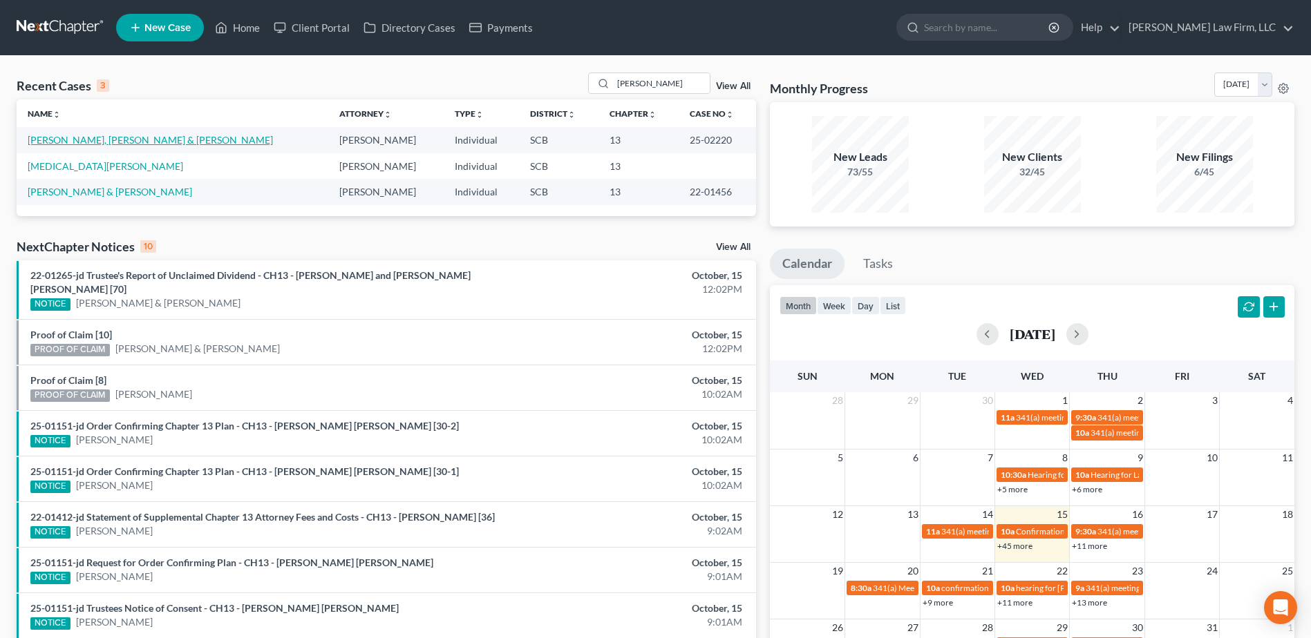
click at [128, 142] on link "[PERSON_NAME], [PERSON_NAME] & [PERSON_NAME]" at bounding box center [150, 140] width 245 height 12
select select "0"
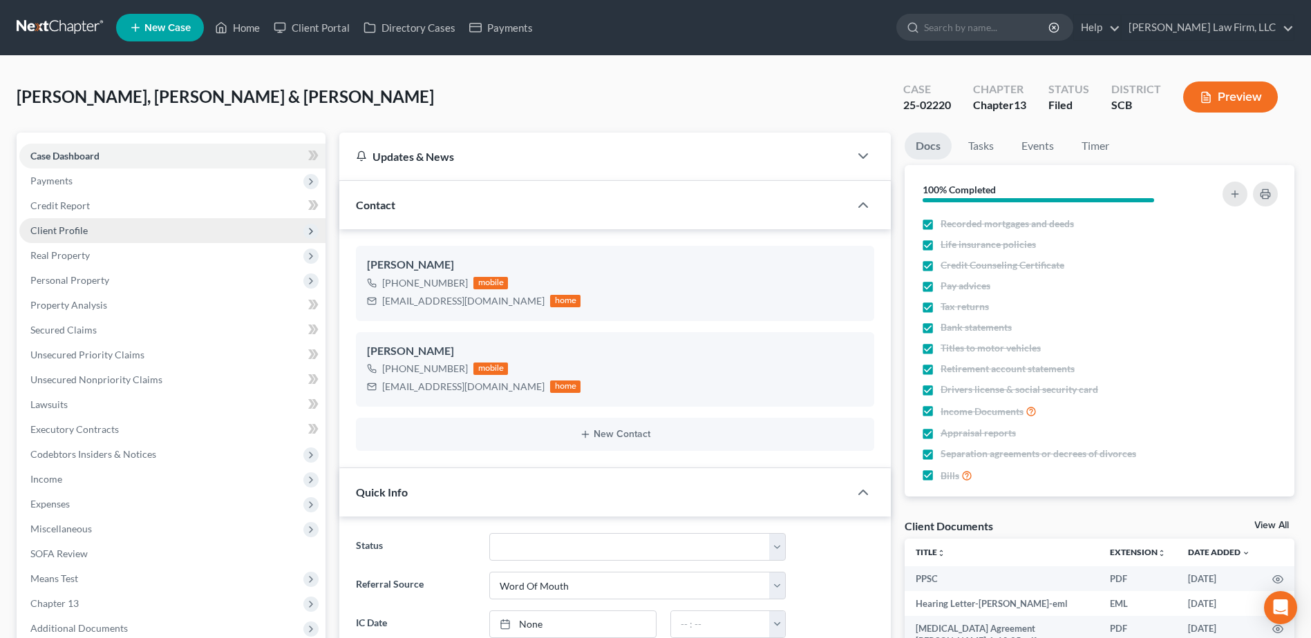
select select "3"
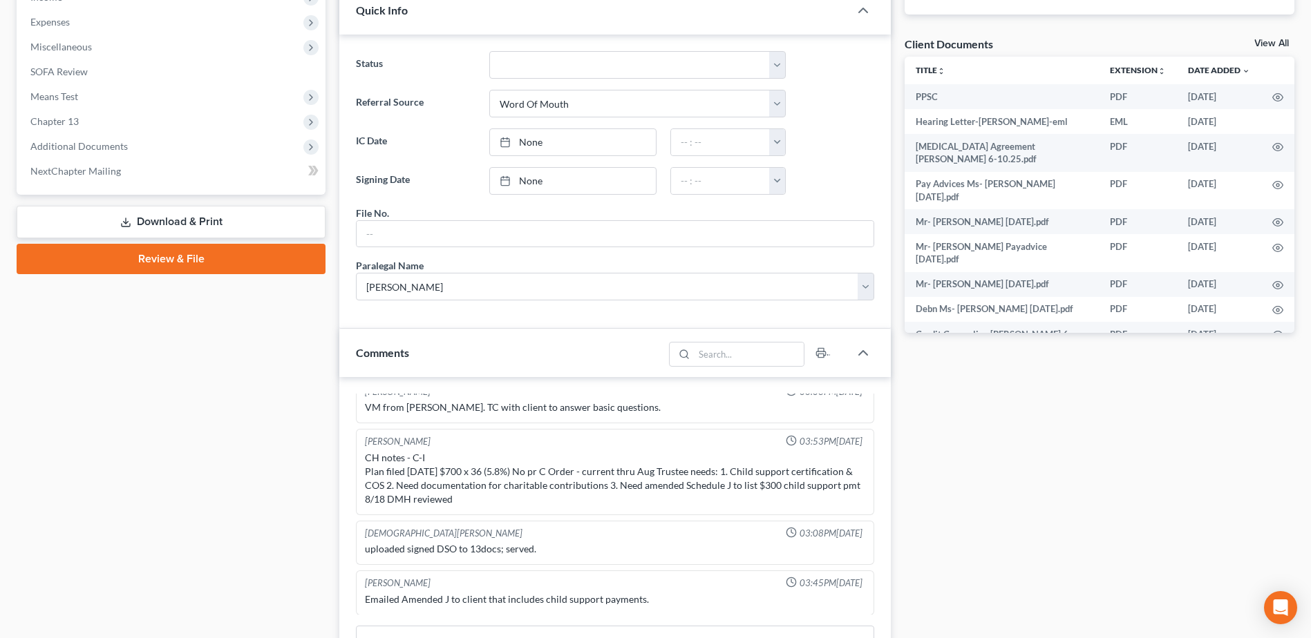
scroll to position [484, 0]
